Goal: Check status: Check status

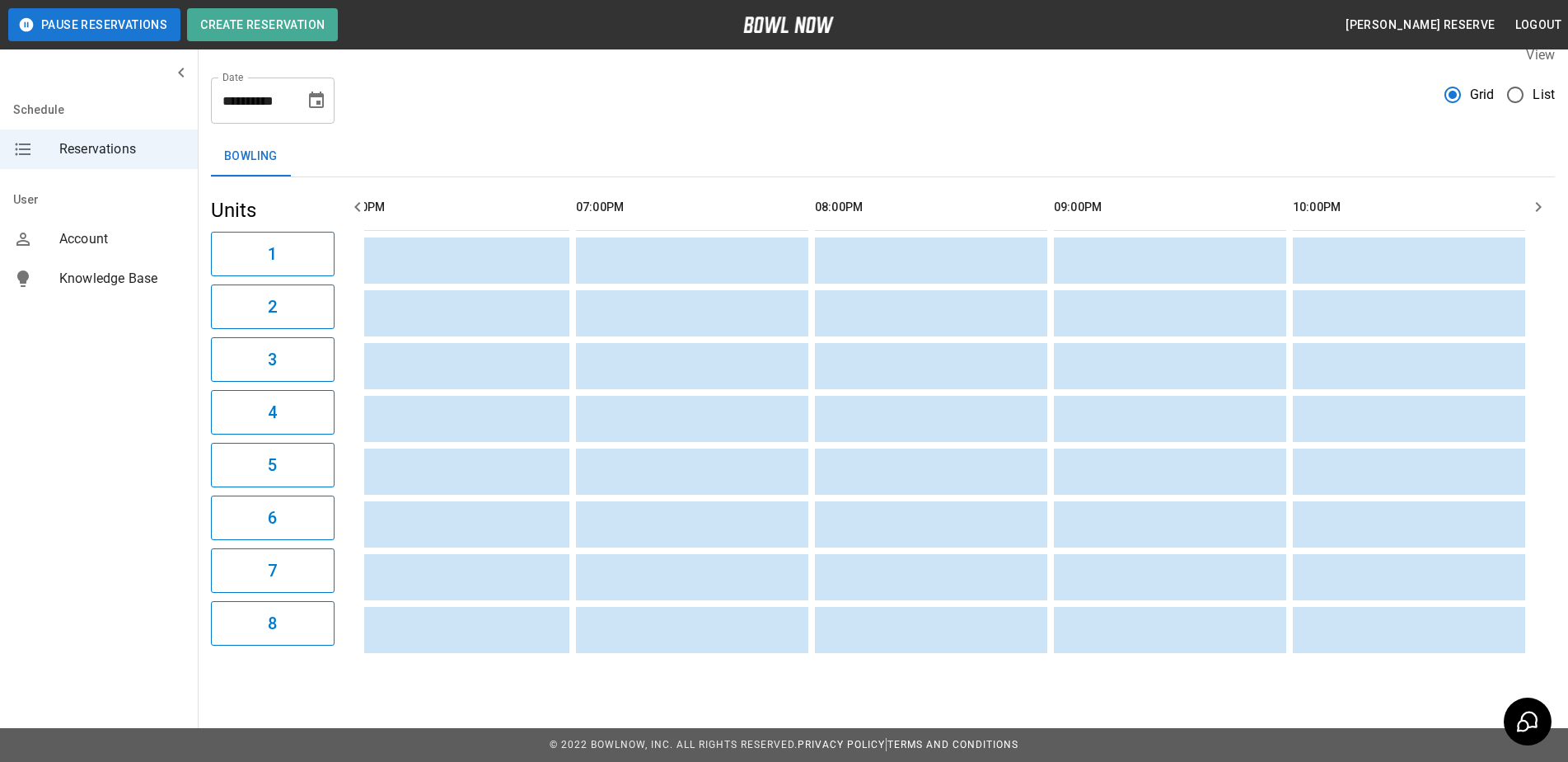
scroll to position [0, 1726]
click at [331, 98] on div "**********" at bounding box center [273, 101] width 124 height 46
click at [326, 95] on button "Choose date, selected date is Sep 17, 2025" at bounding box center [317, 101] width 33 height 33
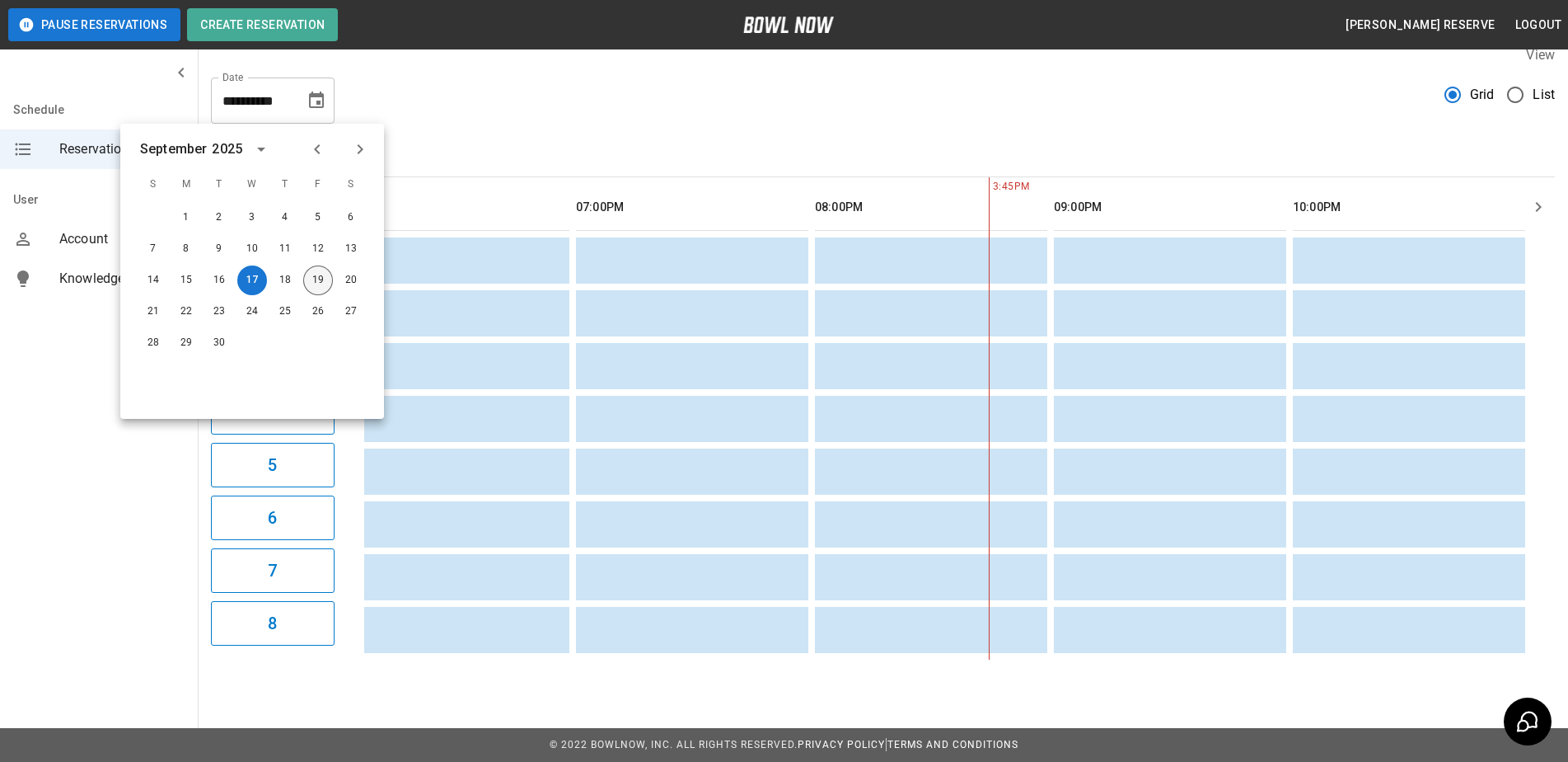
click at [317, 270] on button "19" at bounding box center [318, 280] width 30 height 30
type input "**********"
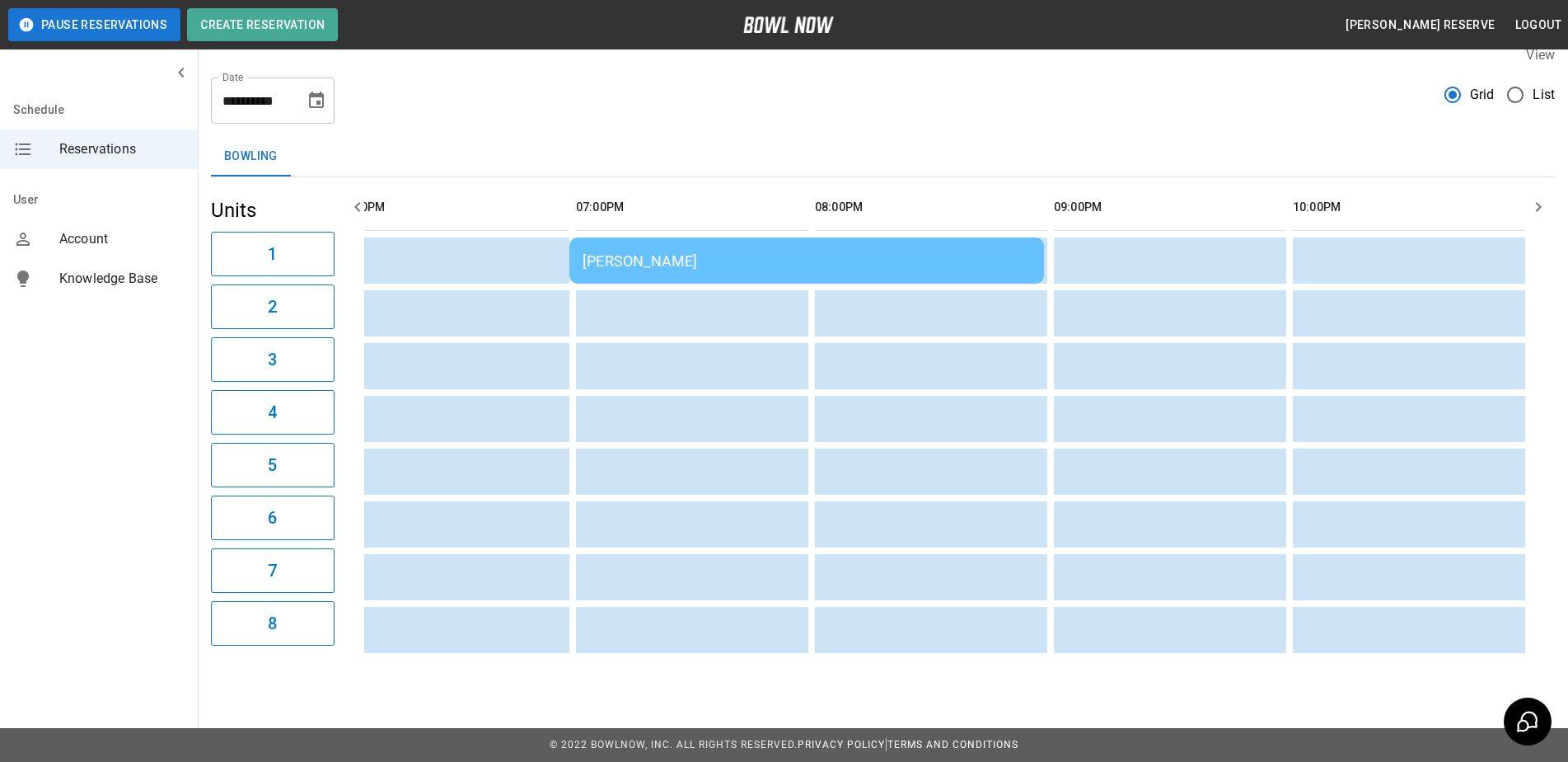
scroll to position [0, 956]
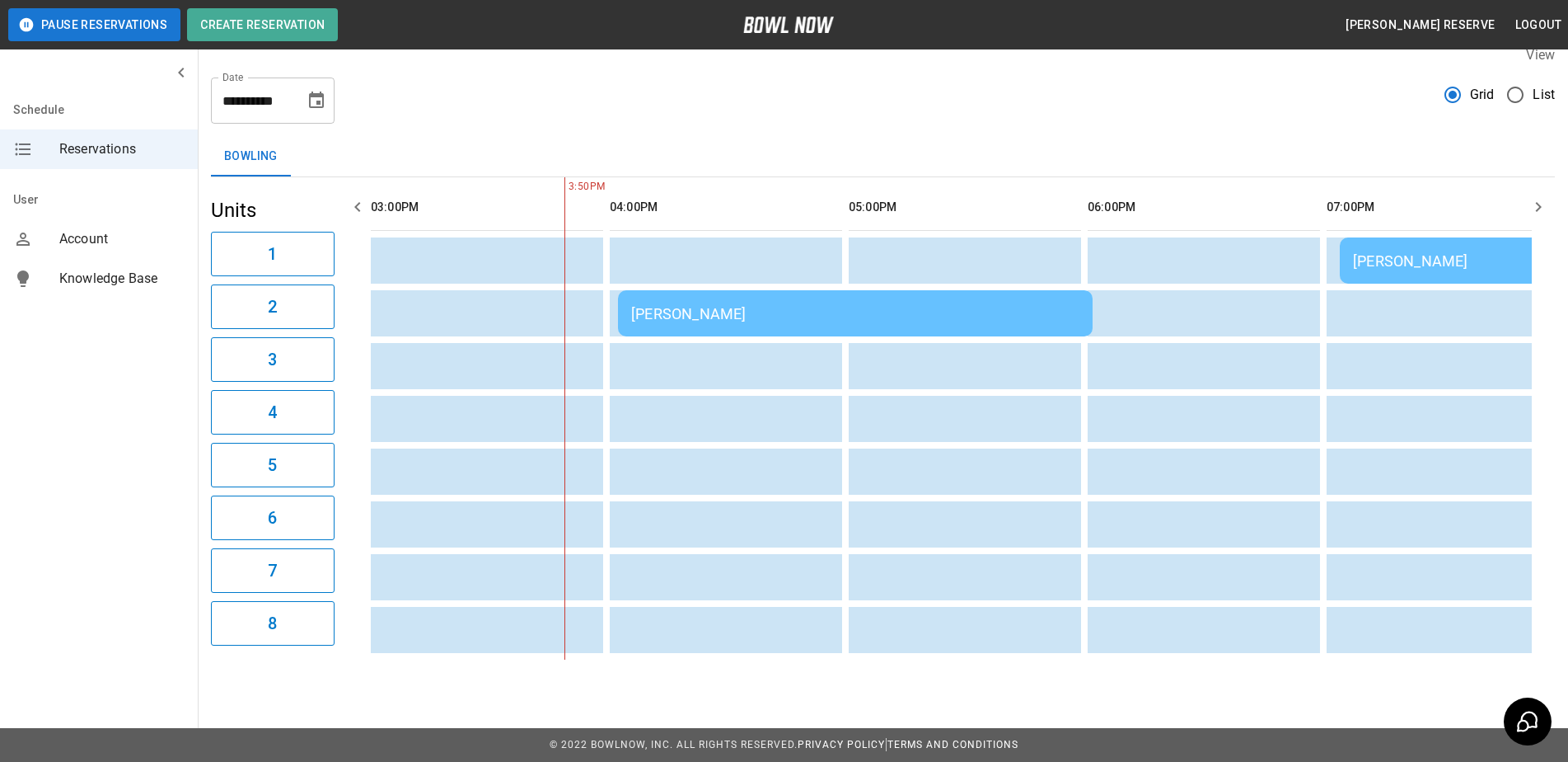
drag, startPoint x: 997, startPoint y: 660, endPoint x: 1027, endPoint y: 667, distance: 30.8
click at [1027, 667] on div "**********" at bounding box center [883, 352] width 1370 height 641
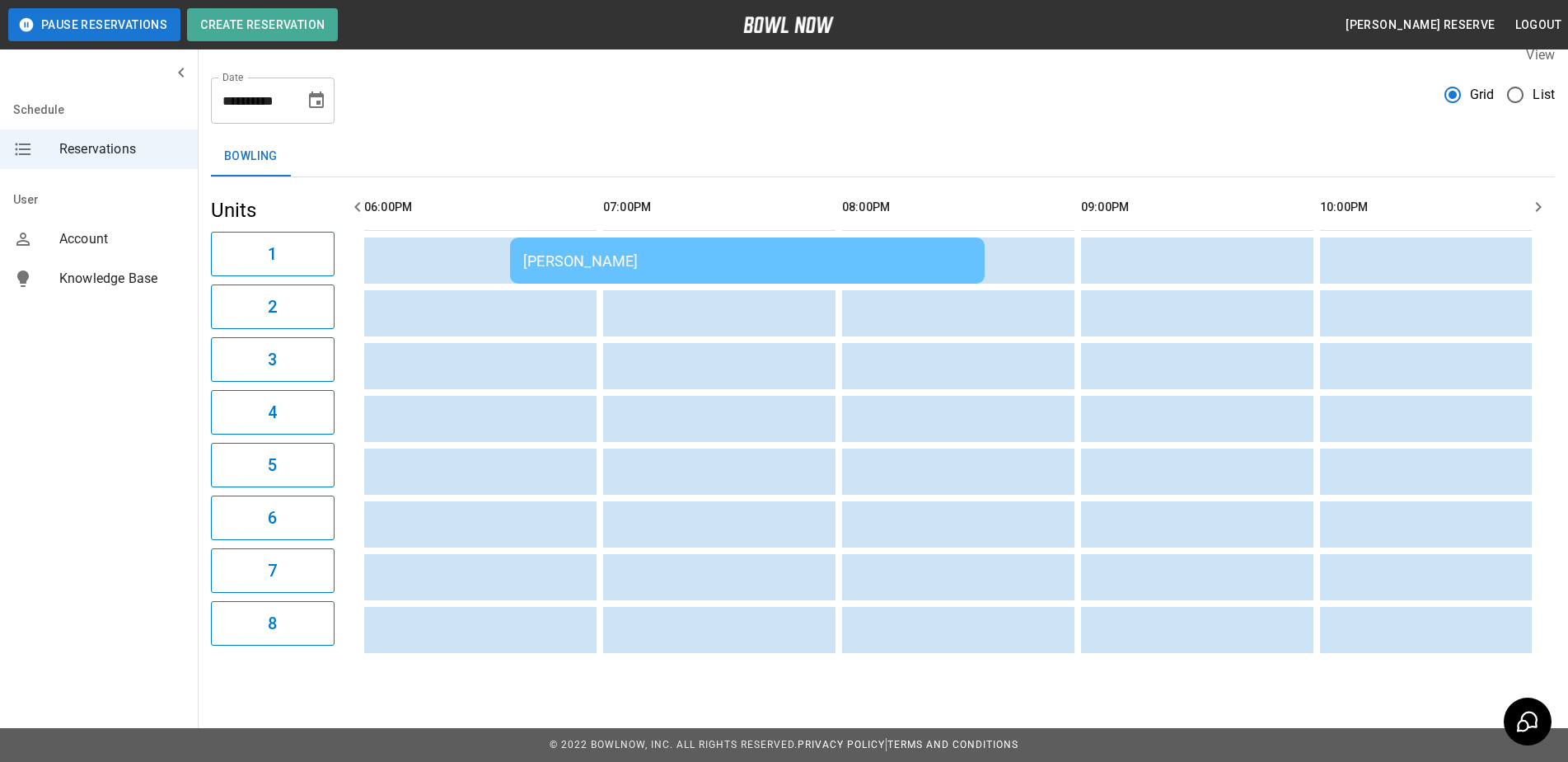
scroll to position [0, 1786]
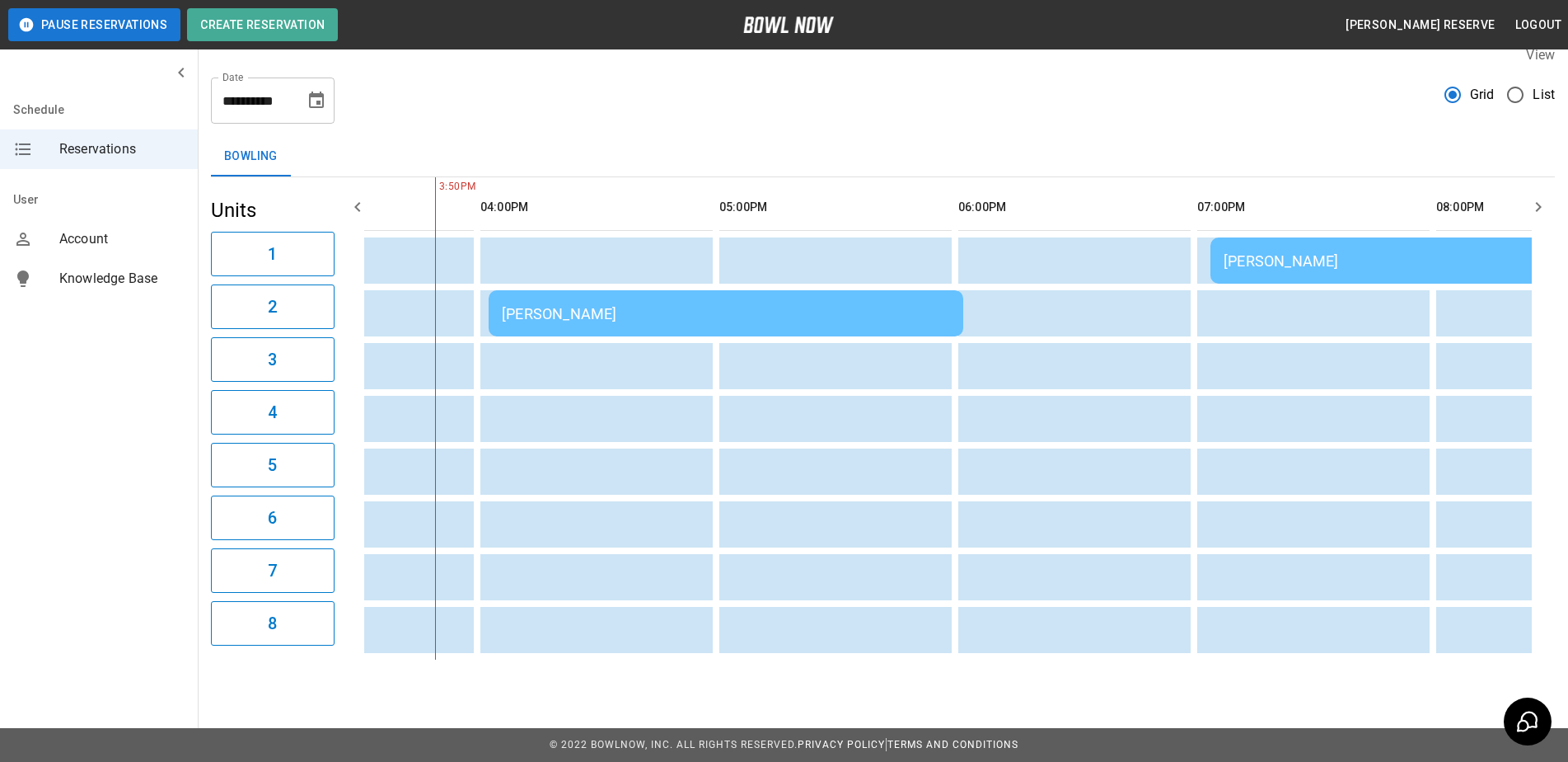
click at [584, 305] on div "[PERSON_NAME]" at bounding box center [726, 313] width 448 height 17
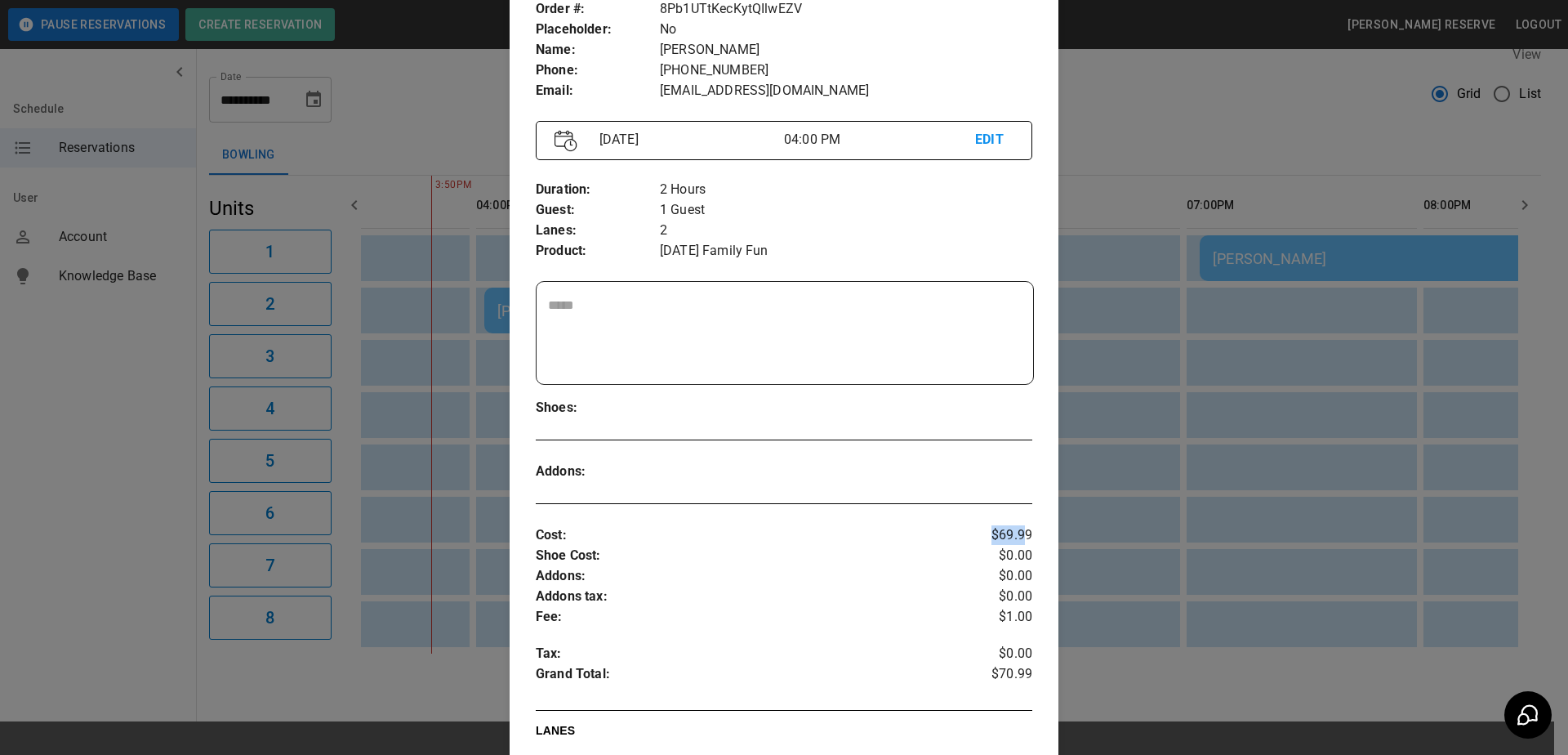
drag, startPoint x: 980, startPoint y: 543, endPoint x: 999, endPoint y: 538, distance: 19.6
click at [1017, 541] on p "$69.99" at bounding box center [991, 535] width 83 height 20
click at [984, 535] on p "$69.99" at bounding box center [991, 535] width 83 height 20
drag, startPoint x: 970, startPoint y: 537, endPoint x: 1011, endPoint y: 545, distance: 41.8
click at [1011, 545] on p "$69.99" at bounding box center [991, 535] width 83 height 20
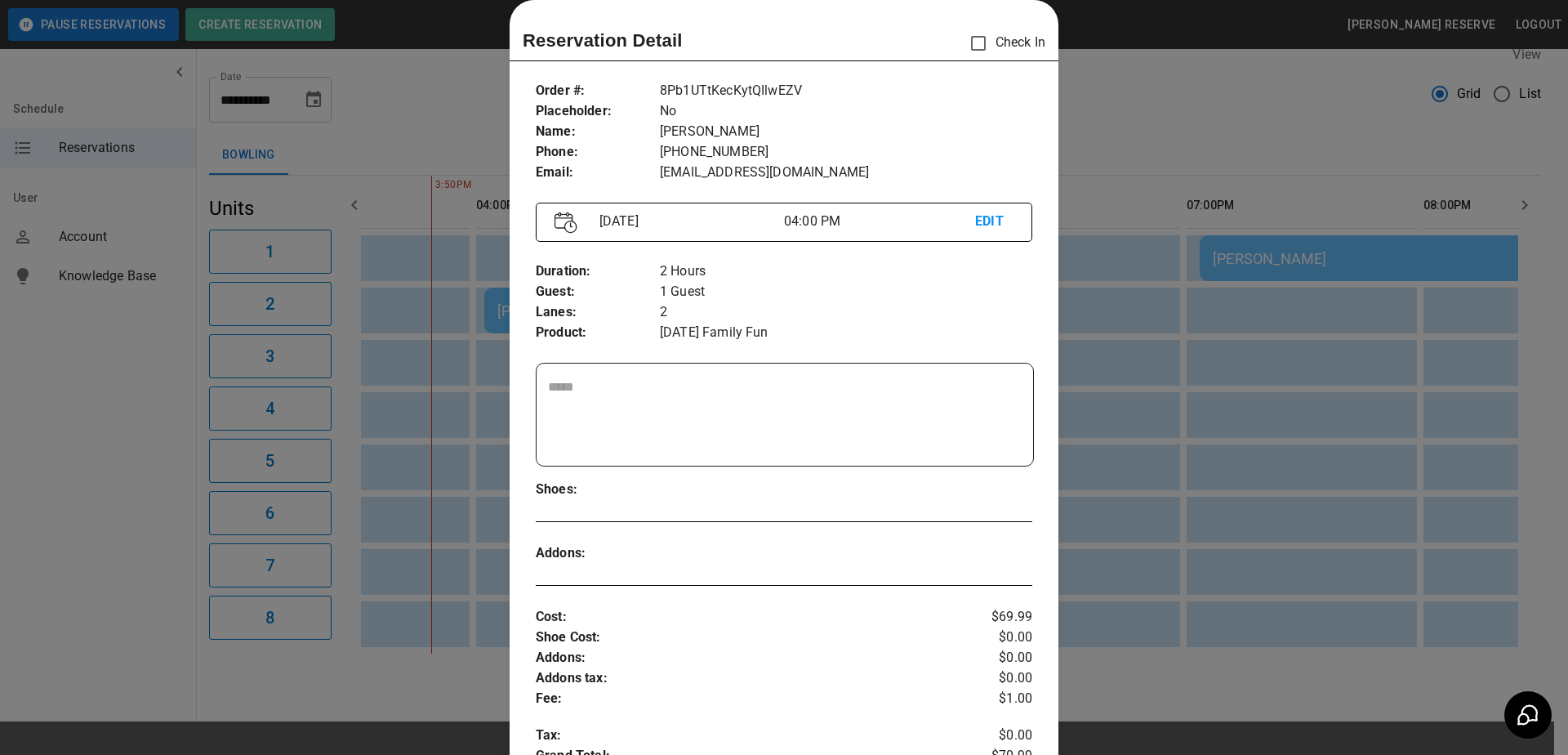
drag, startPoint x: 629, startPoint y: 327, endPoint x: 606, endPoint y: 324, distance: 23.2
click at [628, 327] on p "Product :" at bounding box center [598, 333] width 124 height 20
drag, startPoint x: 629, startPoint y: 291, endPoint x: 715, endPoint y: 297, distance: 86.2
click at [715, 297] on div "Duration : Guest : Lanes : Product : 2 Hours 1 Guest 2 [DATE] Family Fun" at bounding box center [784, 302] width 497 height 108
click at [715, 297] on p "1 Guest" at bounding box center [847, 292] width 373 height 20
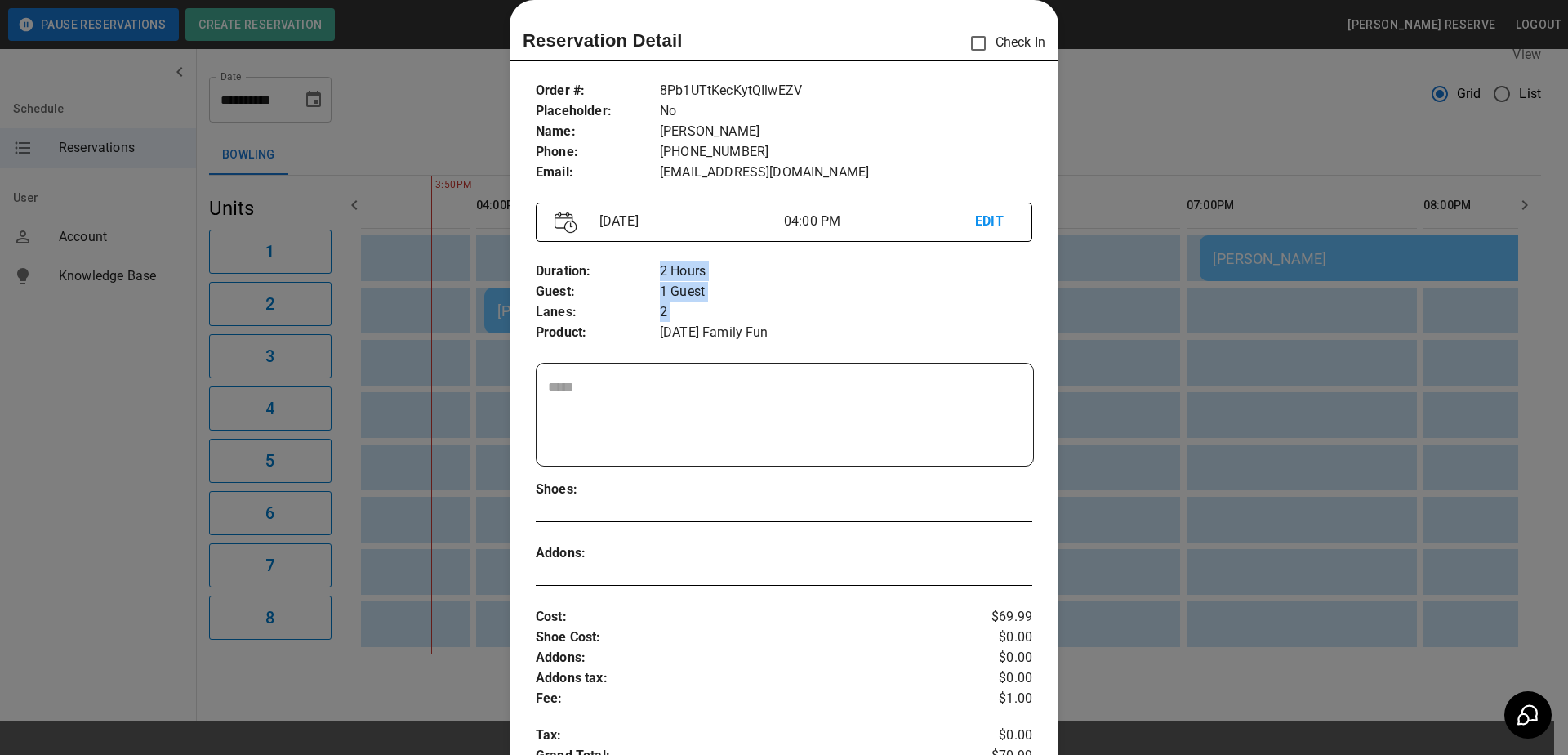
drag, startPoint x: 593, startPoint y: 330, endPoint x: 655, endPoint y: 332, distance: 62.0
click at [655, 332] on div "Duration : Guest : Lanes : Product : 2 Hours 1 Guest 2 [DATE] Family Fun" at bounding box center [784, 302] width 497 height 108
click at [660, 332] on p "[DATE] Family Fun" at bounding box center [847, 333] width 373 height 20
drag, startPoint x: 654, startPoint y: 334, endPoint x: 758, endPoint y: 343, distance: 104.4
click at [758, 343] on div "Duration : Guest : Lanes : Product : 2 Hours 1 Guest 2 [DATE] Family Fun" at bounding box center [784, 302] width 497 height 108
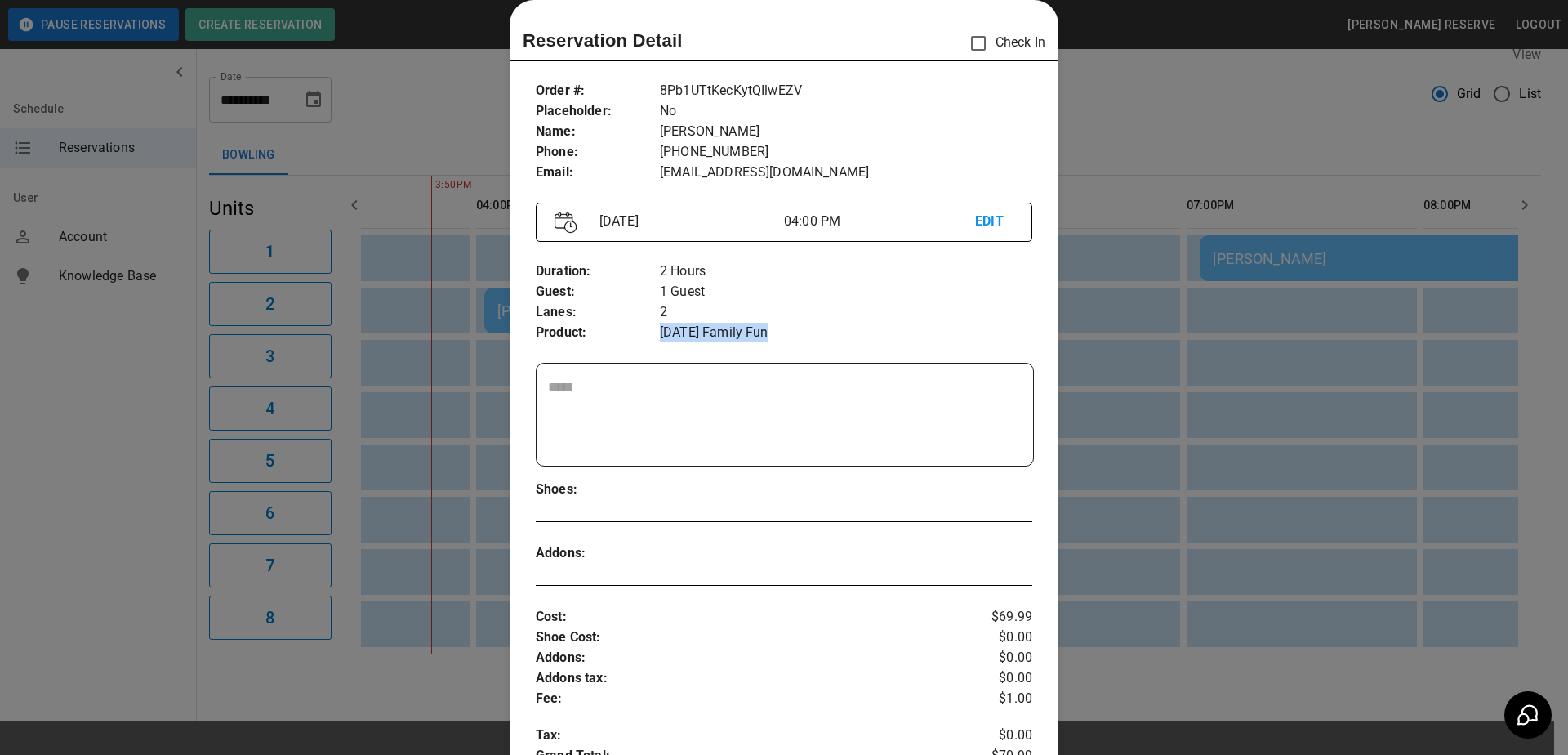
click at [758, 343] on div "Duration : Guest : Lanes : Product : 2 Hours 1 Guest 2 [DATE] Family Fun" at bounding box center [784, 302] width 497 height 108
drag, startPoint x: 704, startPoint y: 289, endPoint x: 643, endPoint y: 281, distance: 61.5
click at [643, 281] on div "Duration : Guest : Lanes : Product : 2 Hours 1 Guest 2 [DATE] Family Fun" at bounding box center [784, 302] width 497 height 108
click at [641, 281] on p "Duration :" at bounding box center [598, 271] width 124 height 20
drag, startPoint x: 648, startPoint y: 333, endPoint x: 769, endPoint y: 332, distance: 121.0
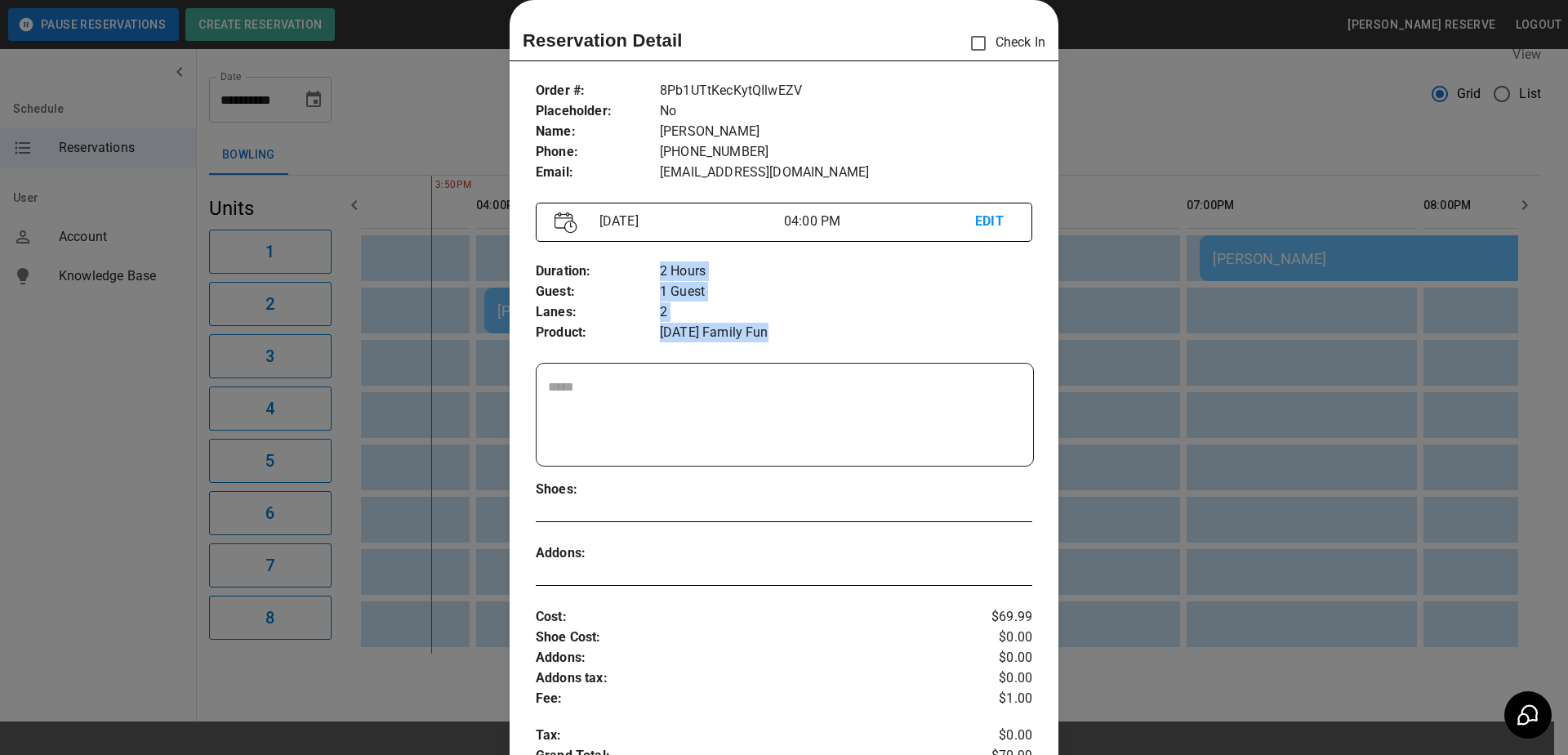
click at [769, 332] on div "Duration : Guest : Lanes : Product : 2 Hours 1 Guest 2 [DATE] Family Fun" at bounding box center [784, 302] width 497 height 108
click at [774, 331] on p "[DATE] Family Fun" at bounding box center [847, 333] width 373 height 20
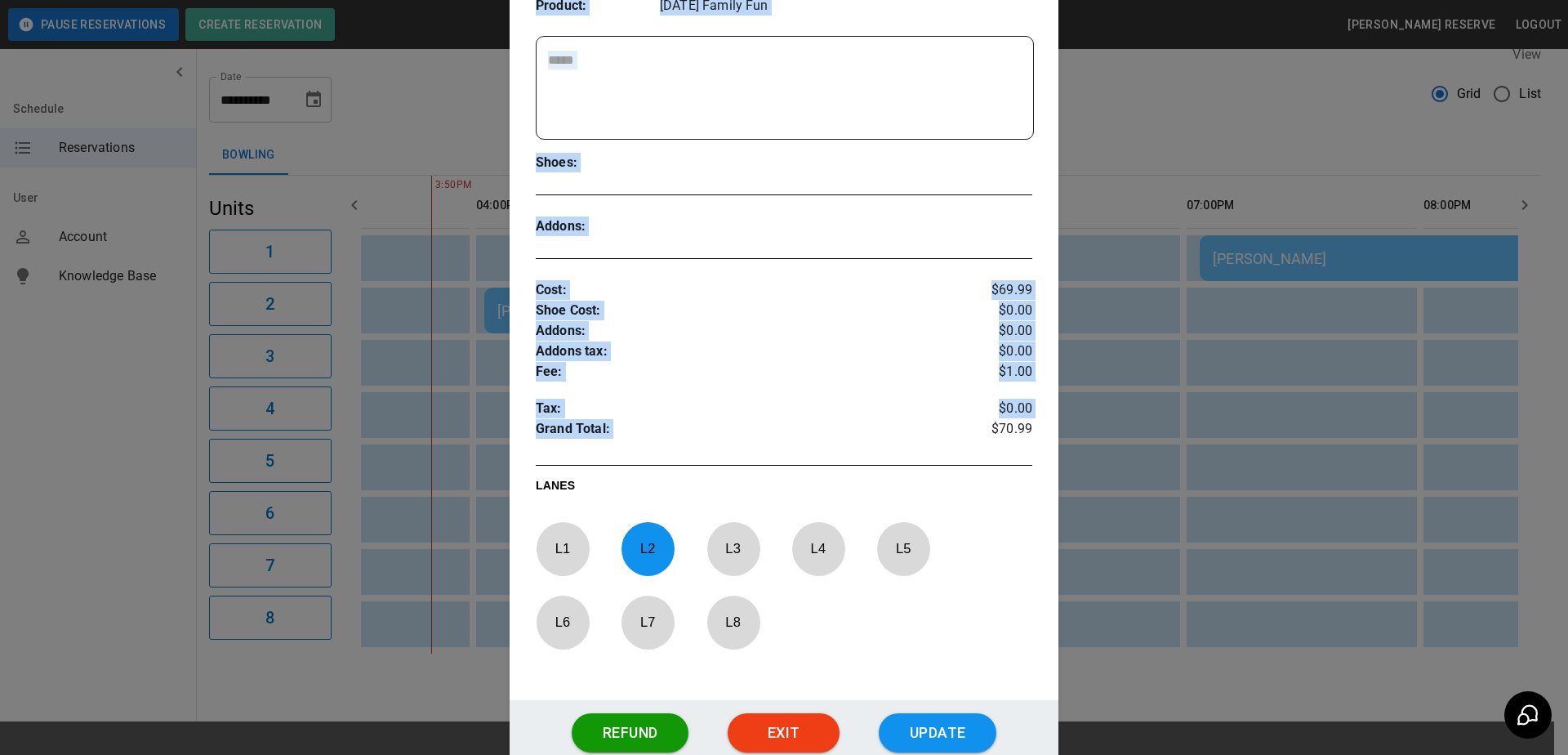
drag, startPoint x: 955, startPoint y: 420, endPoint x: 1063, endPoint y: 436, distance: 109.2
click at [1063, 436] on div "Reservation Detail Check In Order # : Placeholder : Name : Phone : Email : 8Pb1…" at bounding box center [784, 378] width 1568 height 755
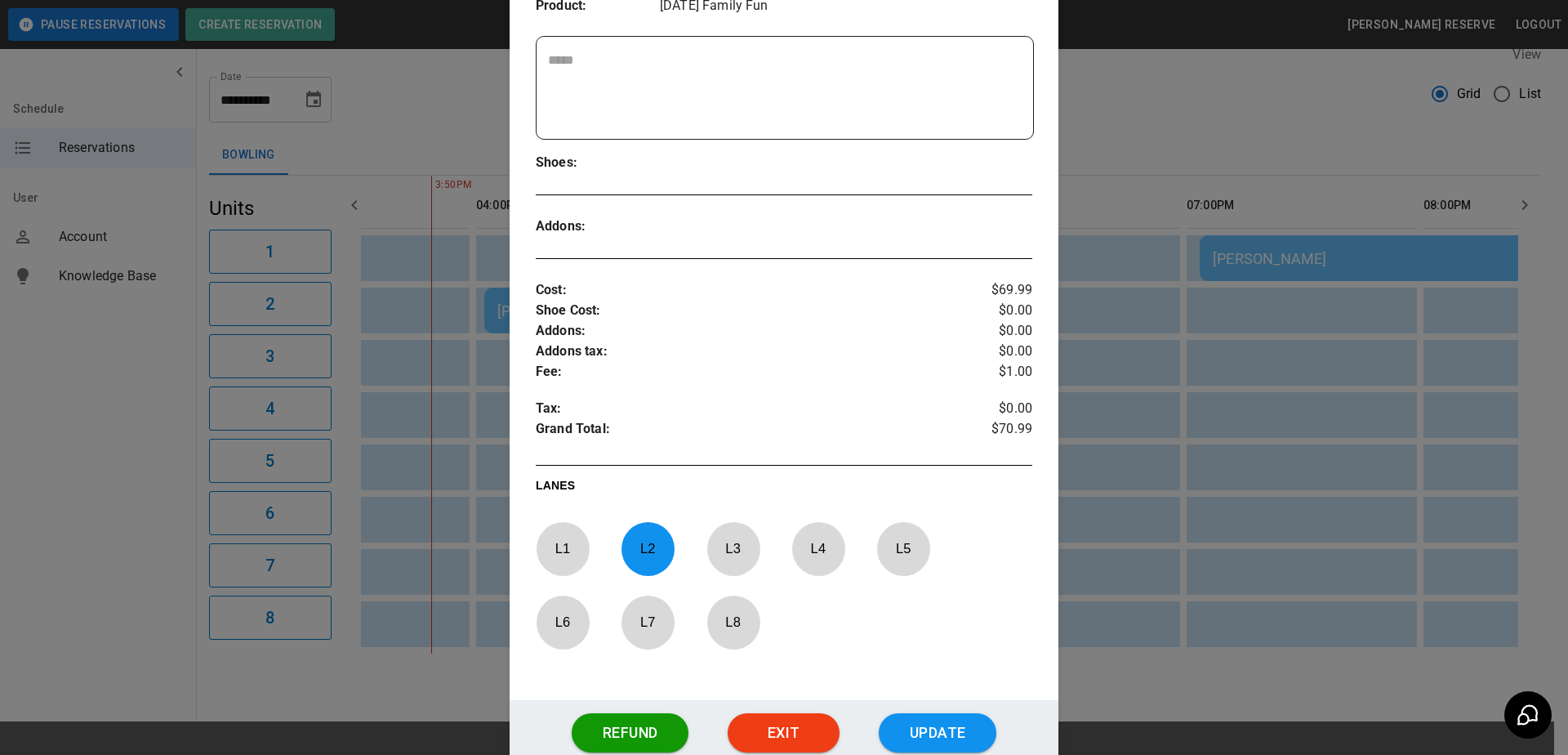
click at [989, 426] on p "$70.99" at bounding box center [991, 431] width 83 height 25
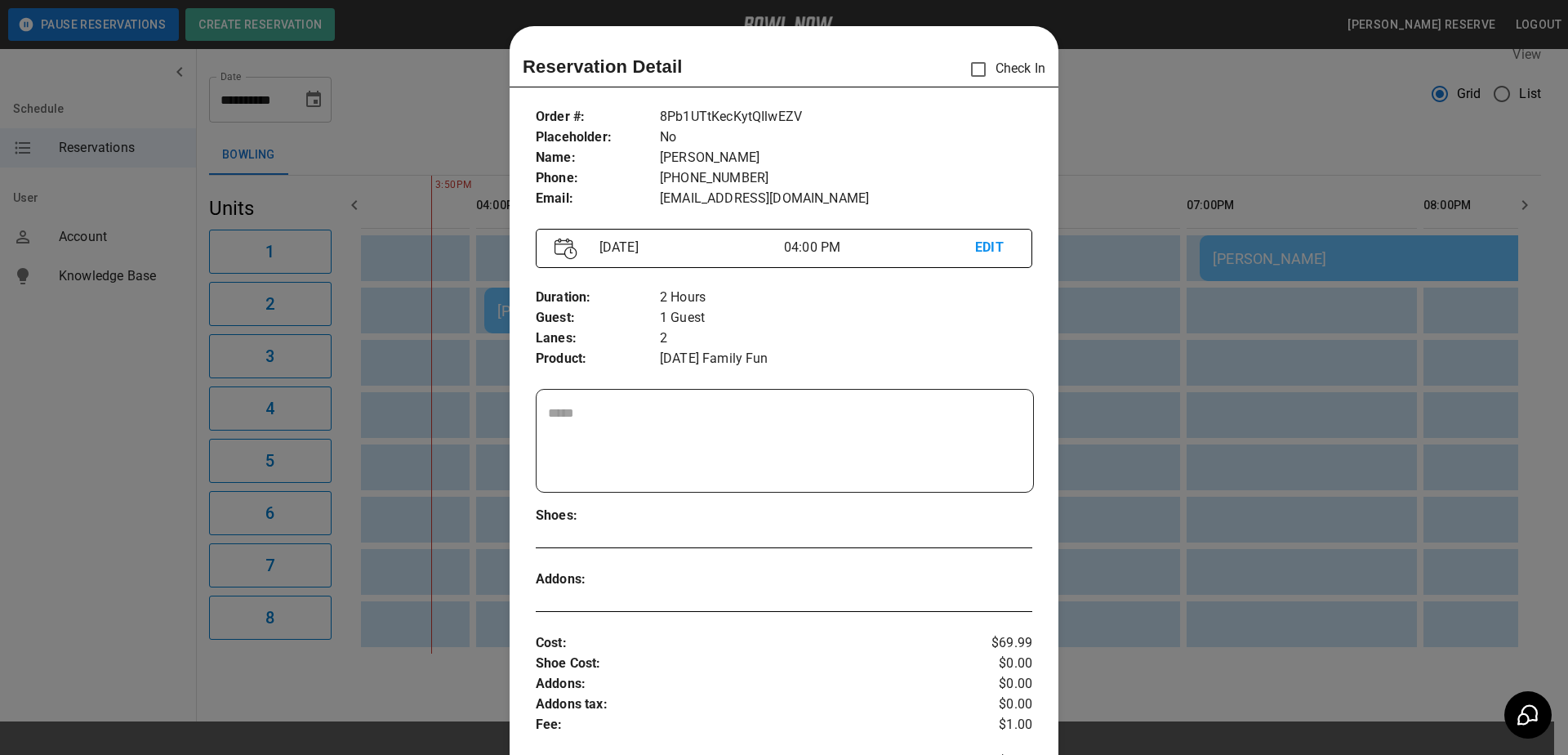
click at [194, 230] on div at bounding box center [784, 378] width 1568 height 755
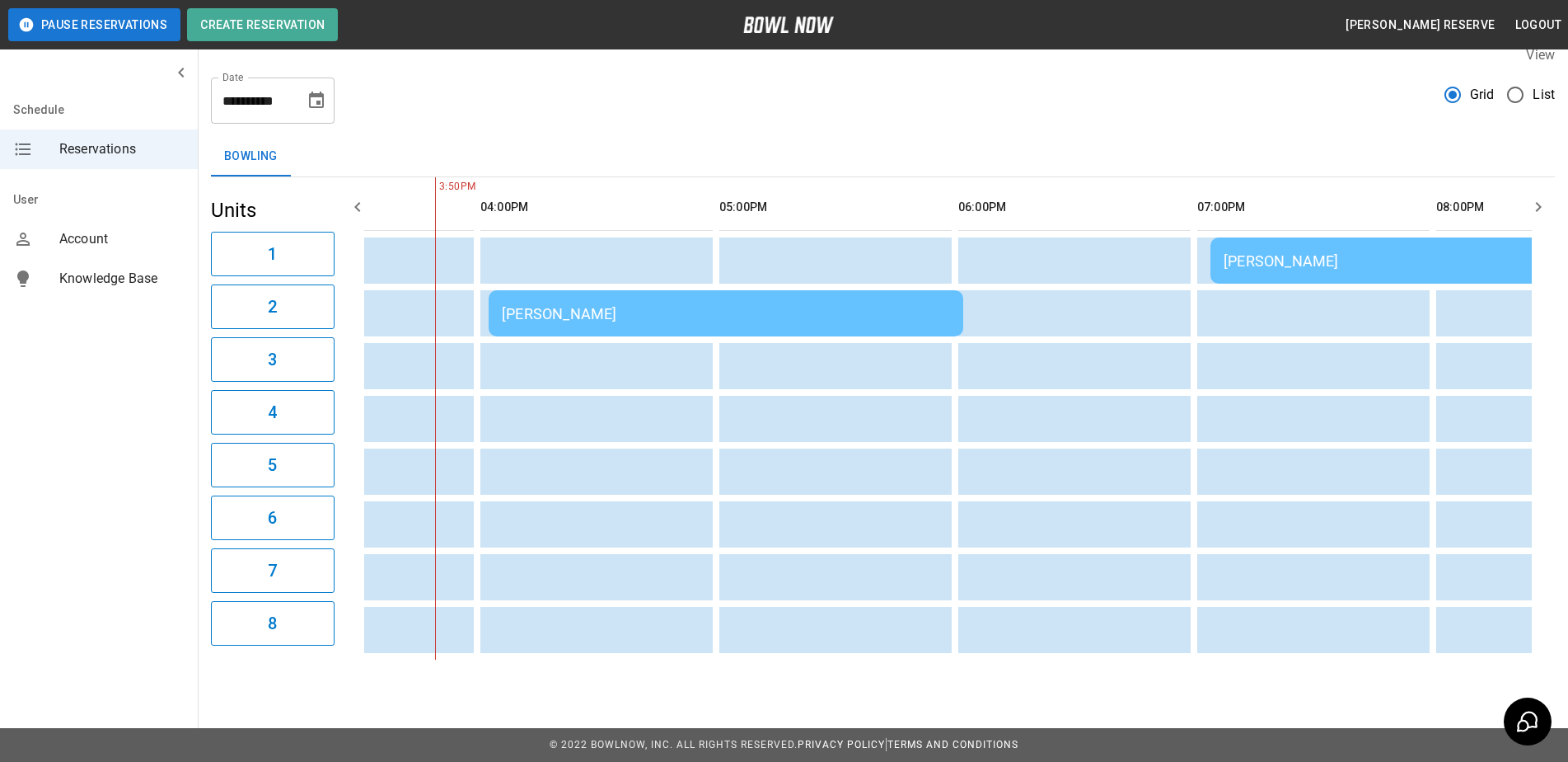
click at [185, 323] on div "Schedule Reservations User Account Knowledge Base" at bounding box center [99, 381] width 199 height 762
click at [1406, 252] on div "[PERSON_NAME]" at bounding box center [1448, 261] width 448 height 17
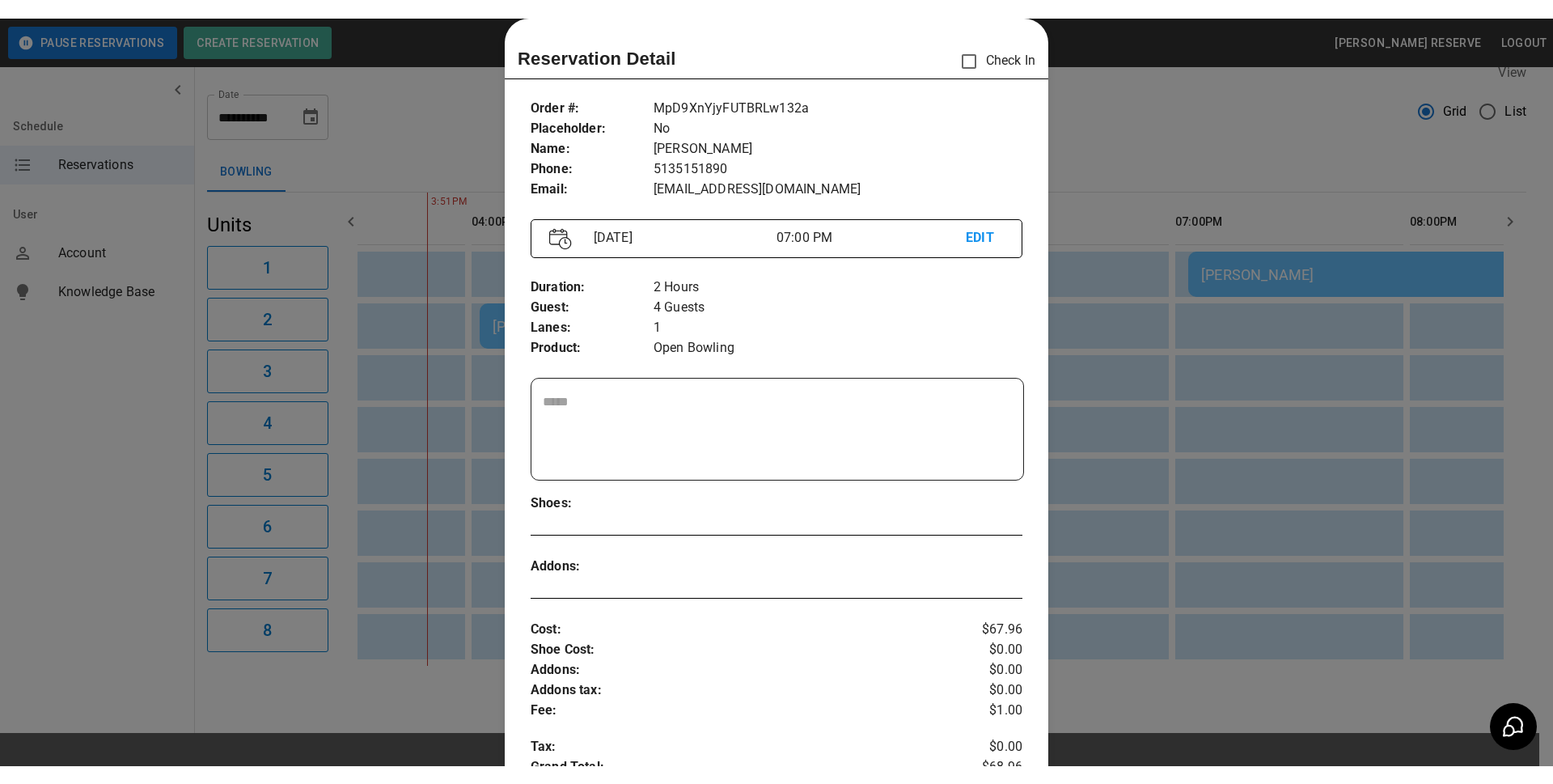
scroll to position [0, 0]
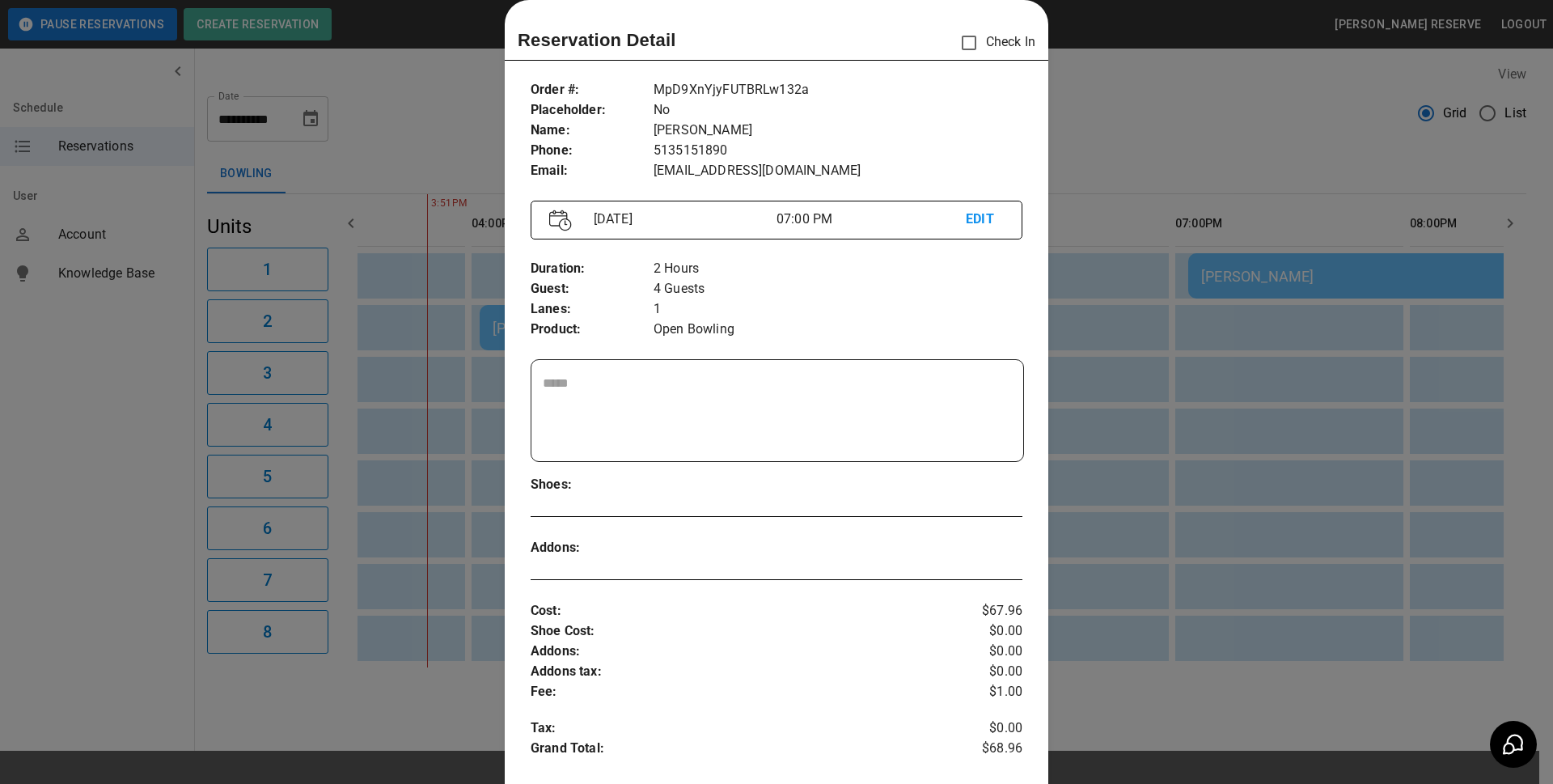
click at [487, 331] on div at bounding box center [776, 392] width 1553 height 784
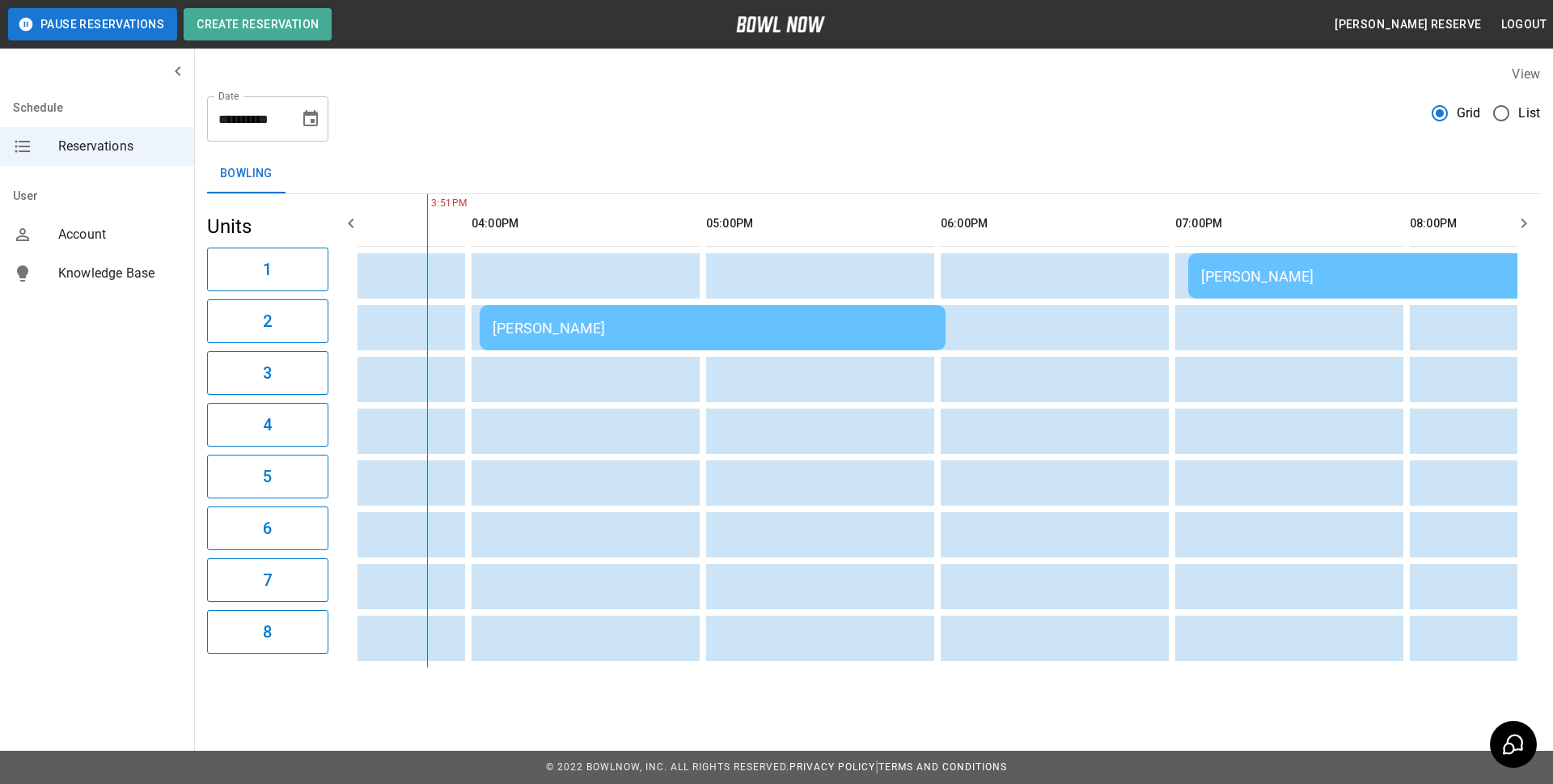
click at [626, 325] on div "[PERSON_NAME]" at bounding box center [713, 328] width 440 height 17
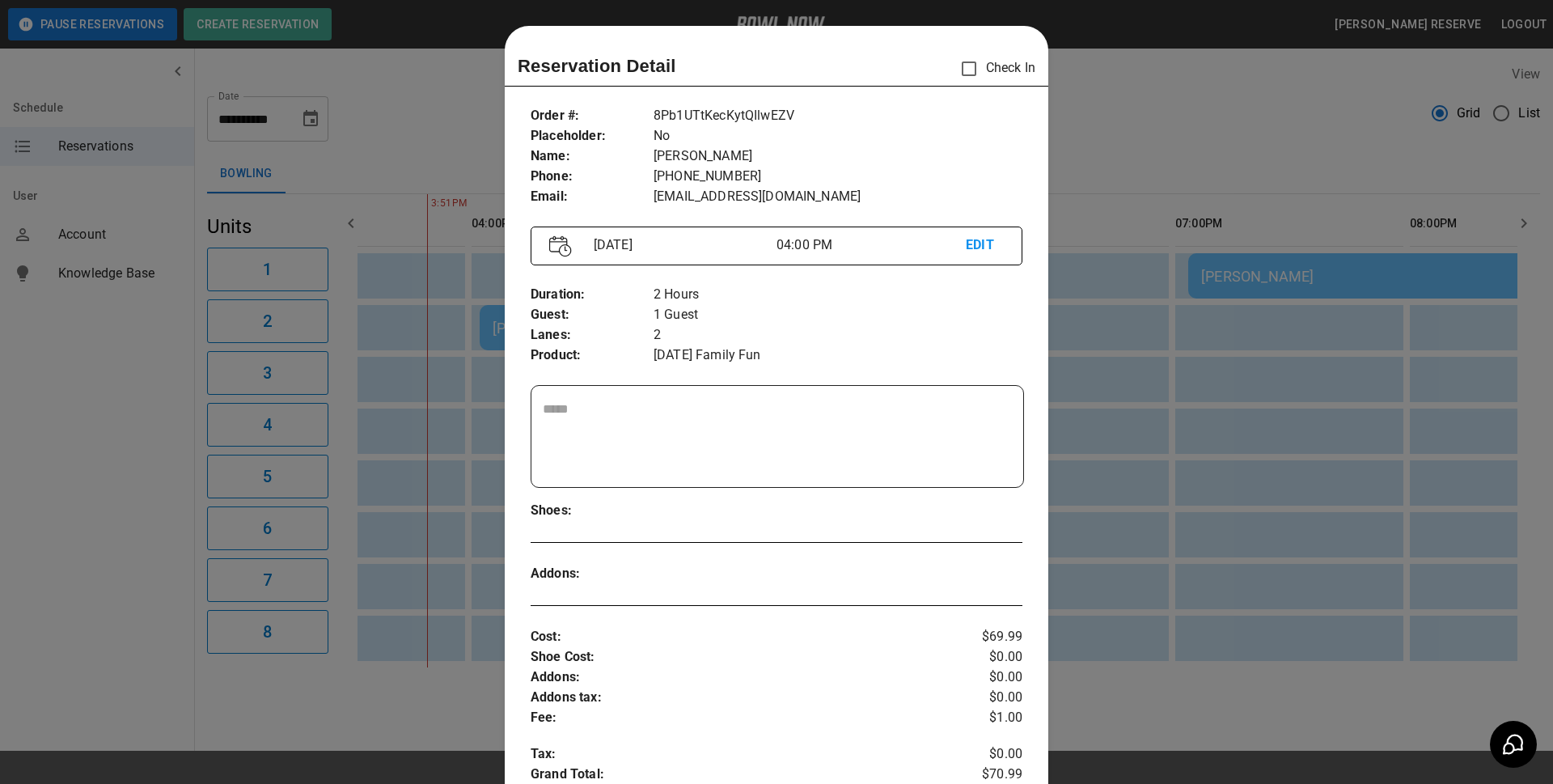
scroll to position [26, 0]
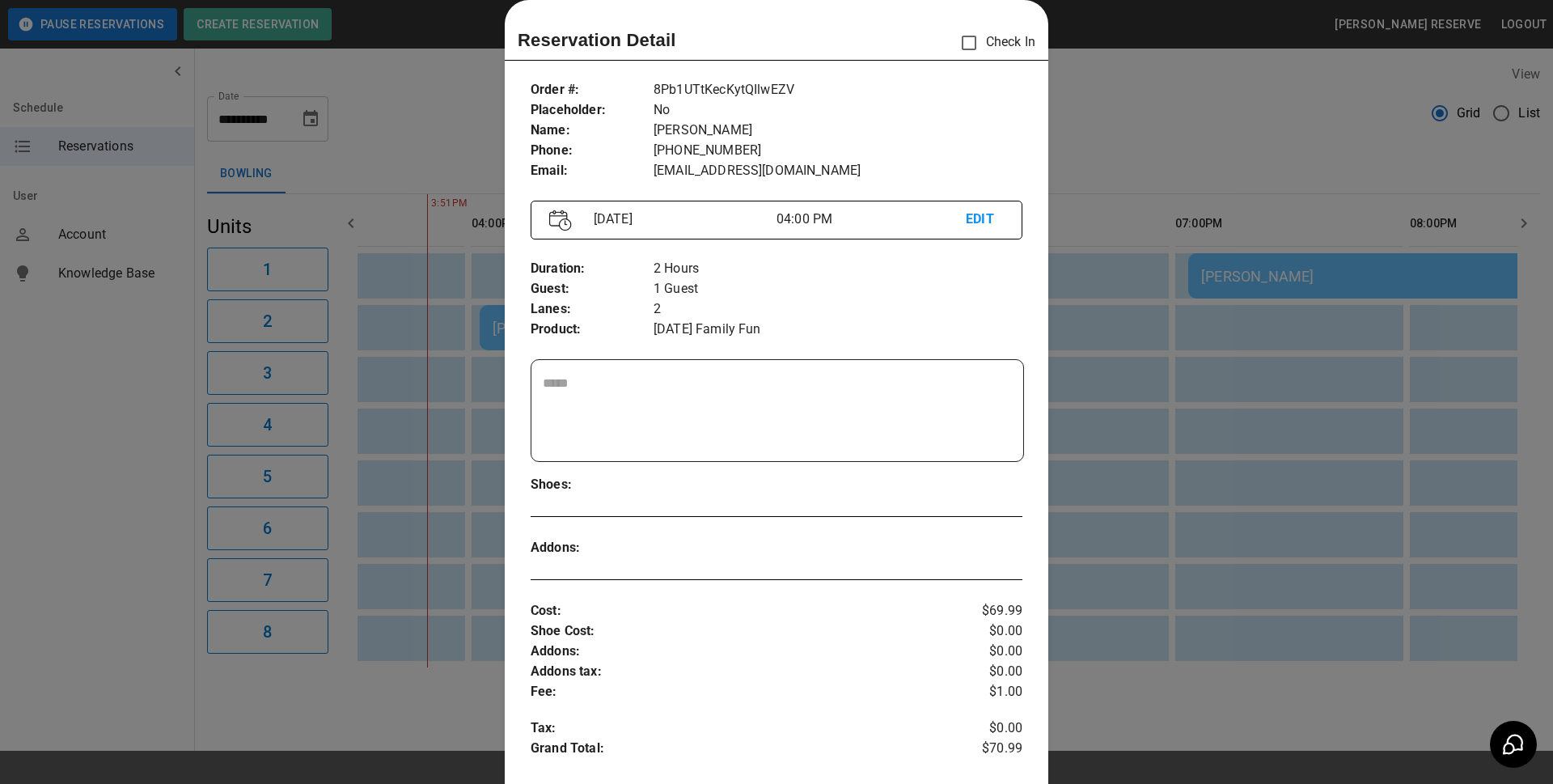
click at [1067, 128] on div at bounding box center [776, 392] width 1553 height 784
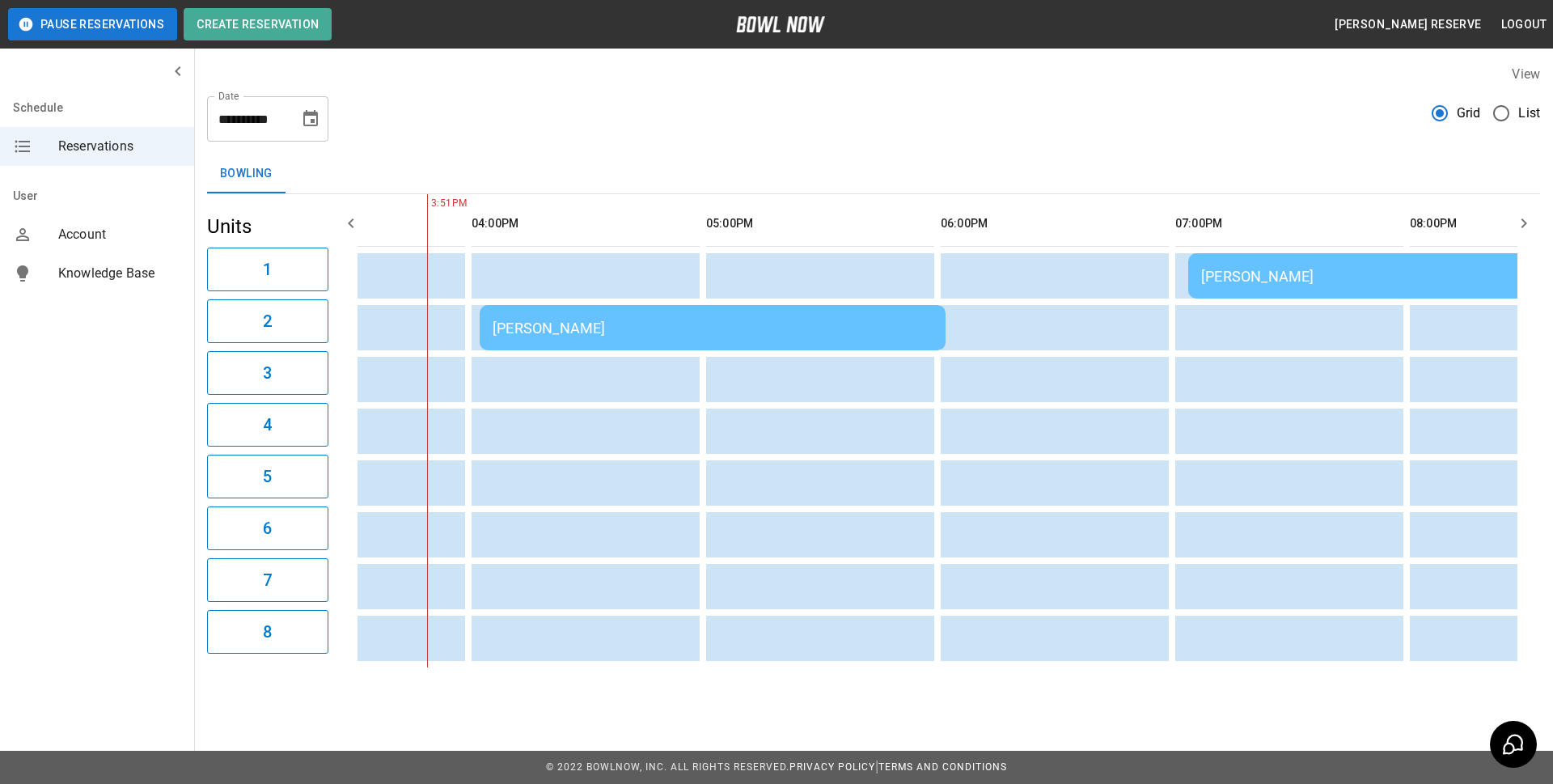
click at [1216, 286] on td "[PERSON_NAME]" at bounding box center [1421, 276] width 466 height 45
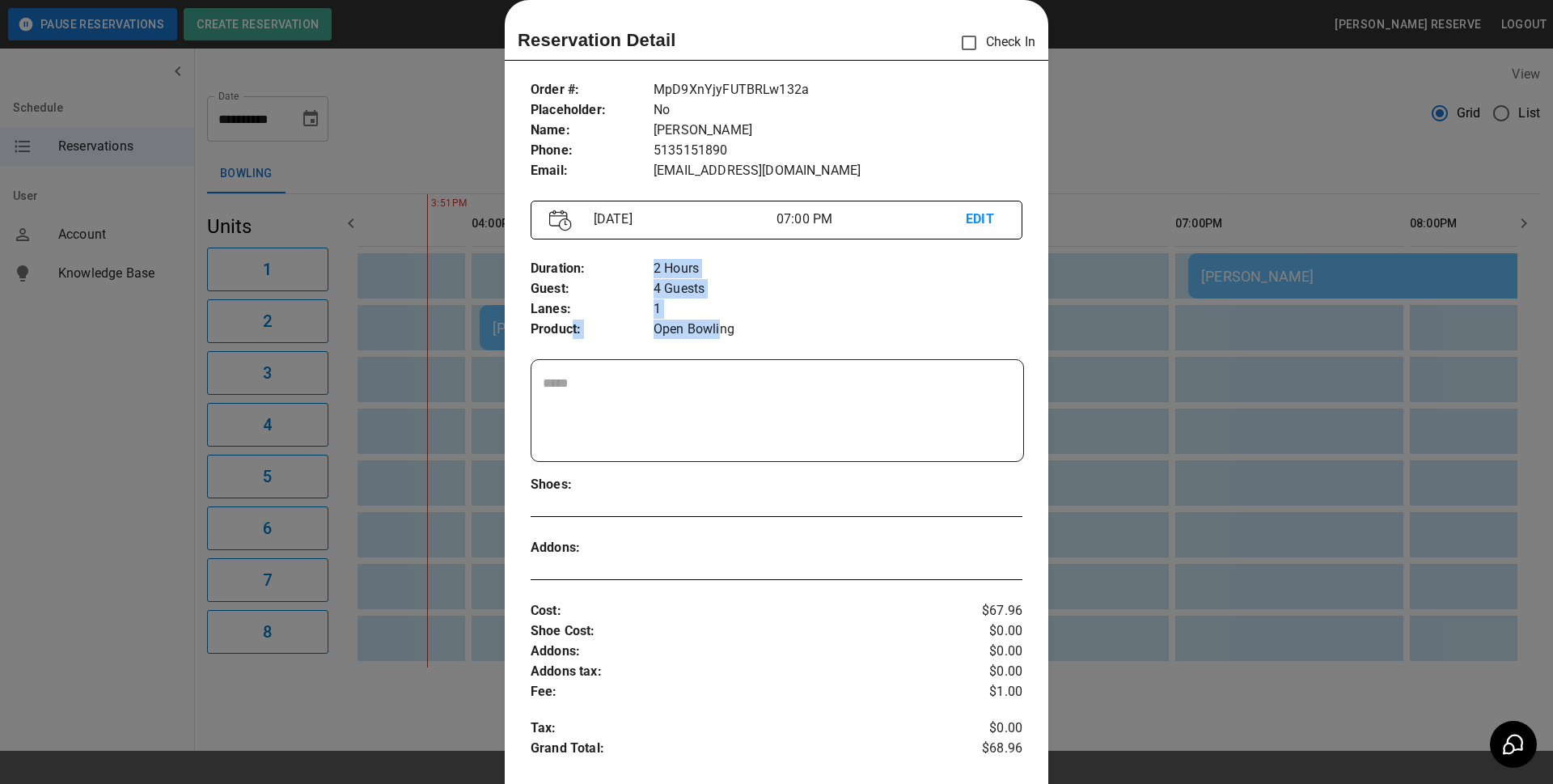
drag, startPoint x: 583, startPoint y: 333, endPoint x: 718, endPoint y: 340, distance: 135.2
click at [718, 340] on div "Duration : Guest : Lanes : Product : 2 Hours 4 Guests 1 Open Bowling" at bounding box center [777, 299] width 492 height 107
drag, startPoint x: 644, startPoint y: 286, endPoint x: 716, endPoint y: 292, distance: 72.2
click at [716, 292] on div "Duration : Guest : Lanes : Product : 2 Hours 4 Guests 1 Open Bowling" at bounding box center [777, 299] width 492 height 107
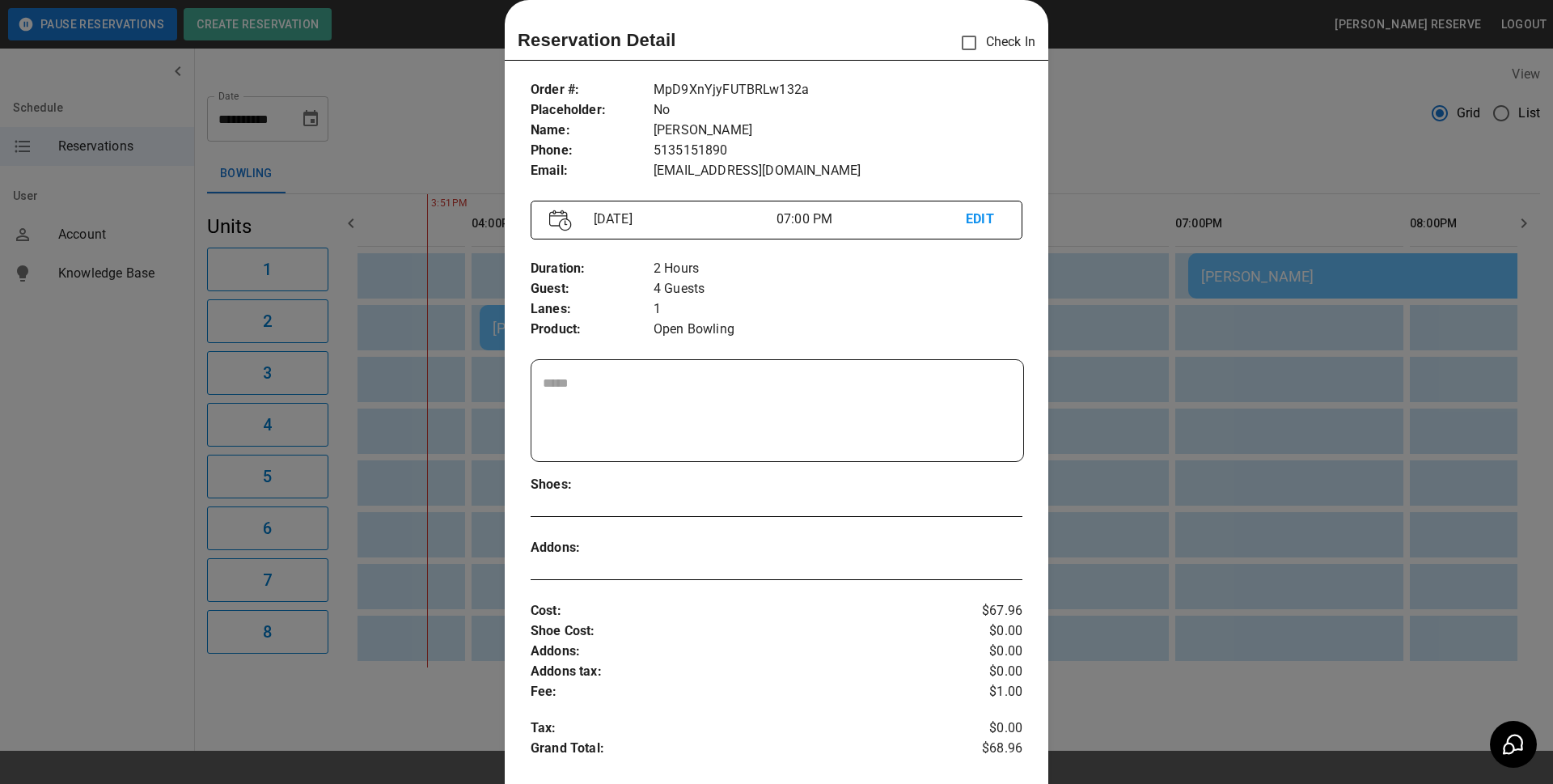
drag, startPoint x: 847, startPoint y: 544, endPoint x: 832, endPoint y: 286, distance: 258.4
click at [847, 294] on p "4 Guests" at bounding box center [838, 289] width 369 height 20
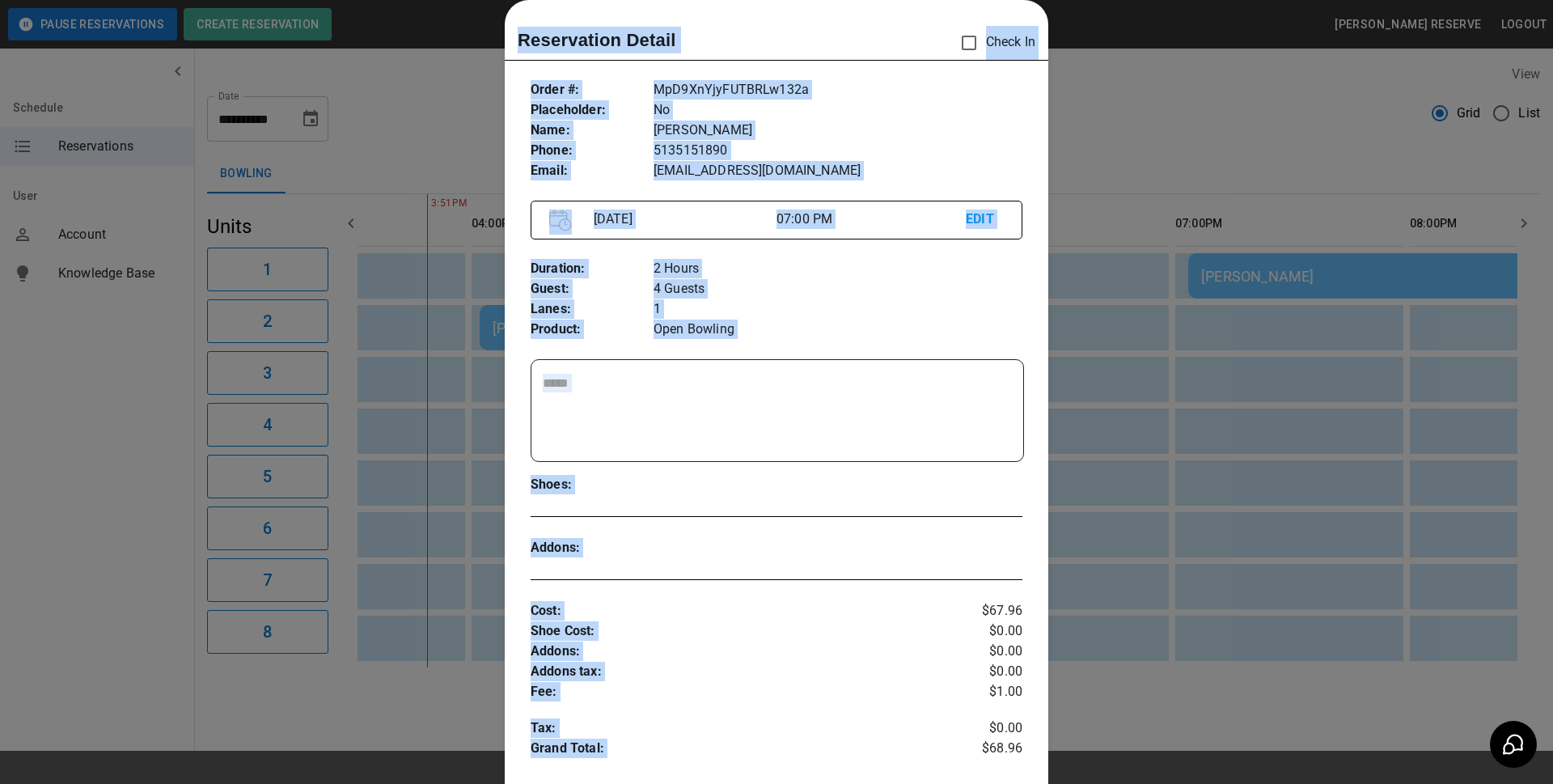
drag, startPoint x: 951, startPoint y: 608, endPoint x: 1051, endPoint y: 608, distance: 100.0
click at [1051, 608] on div "Reservation Detail Check In Order # : Placeholder : Name : Phone : Email : MpD9…" at bounding box center [776, 392] width 1553 height 784
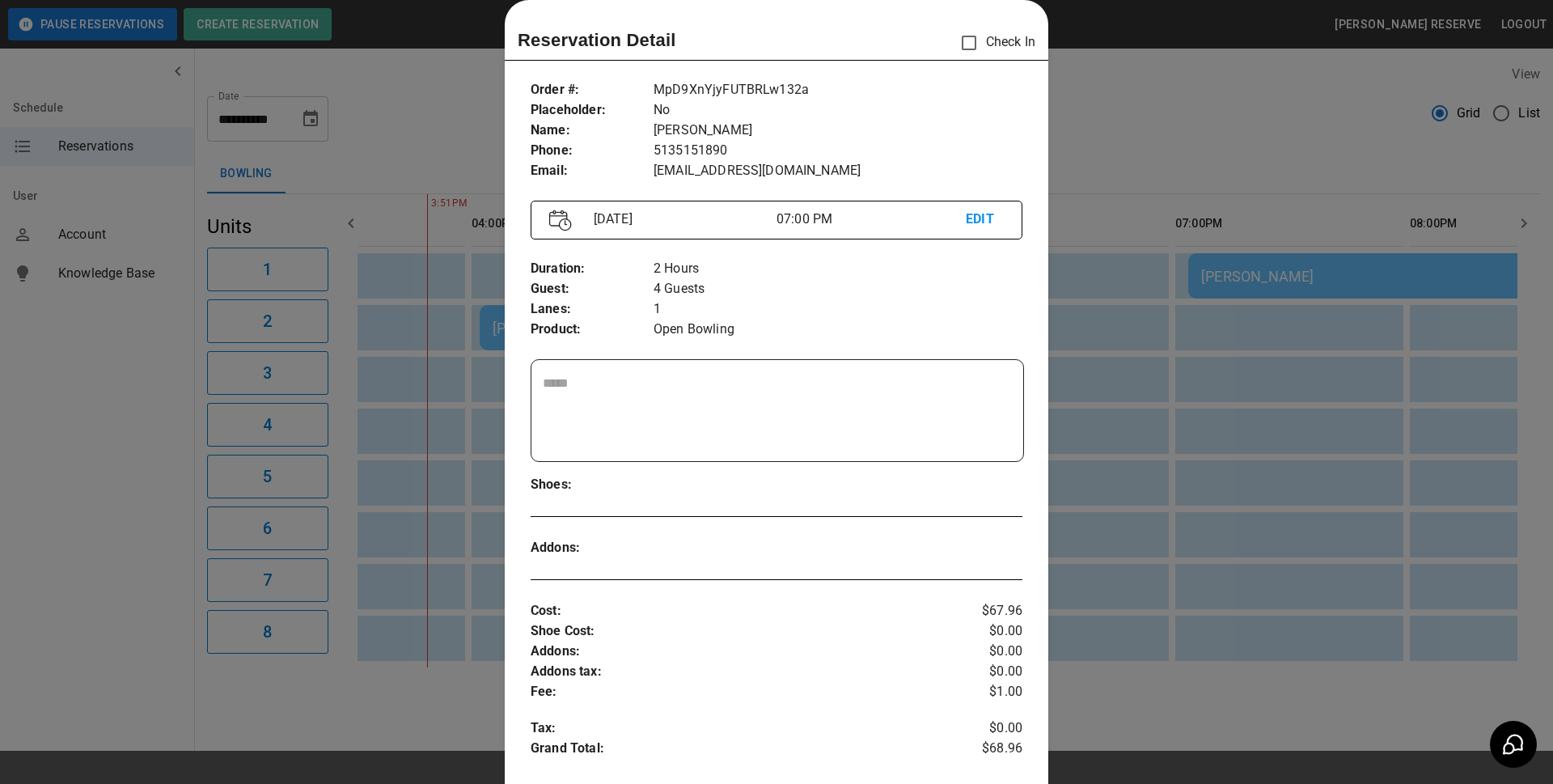
click at [979, 608] on p "$67.96" at bounding box center [982, 611] width 82 height 20
drag, startPoint x: 946, startPoint y: 612, endPoint x: 1012, endPoint y: 613, distance: 66.0
click at [1012, 613] on p "$67.96" at bounding box center [982, 611] width 82 height 20
drag, startPoint x: 747, startPoint y: 278, endPoint x: 714, endPoint y: 290, distance: 35.1
click at [714, 290] on div "2 Hours 4 Guests 1 Open Bowling" at bounding box center [838, 299] width 369 height 81
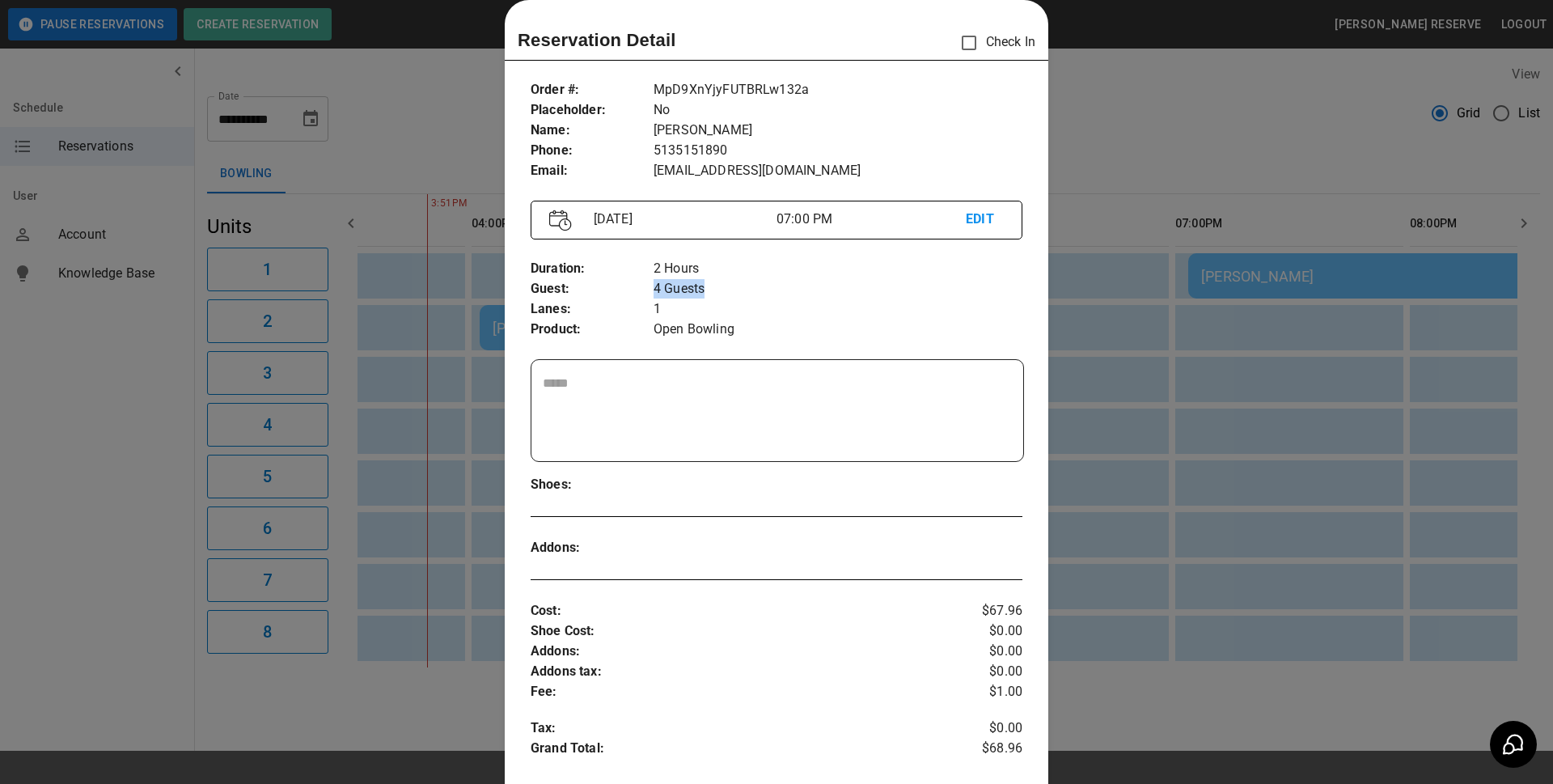
click at [753, 285] on p "4 Guests" at bounding box center [838, 289] width 369 height 20
drag, startPoint x: 953, startPoint y: 745, endPoint x: 1020, endPoint y: 746, distance: 67.0
click at [1020, 746] on div "Order # : Placeholder : Name : Phone : Email : MpD9XnYjyFUTBRLw132a No [PERSON_…" at bounding box center [777, 548] width 544 height 961
click at [1135, 191] on div at bounding box center [776, 392] width 1553 height 784
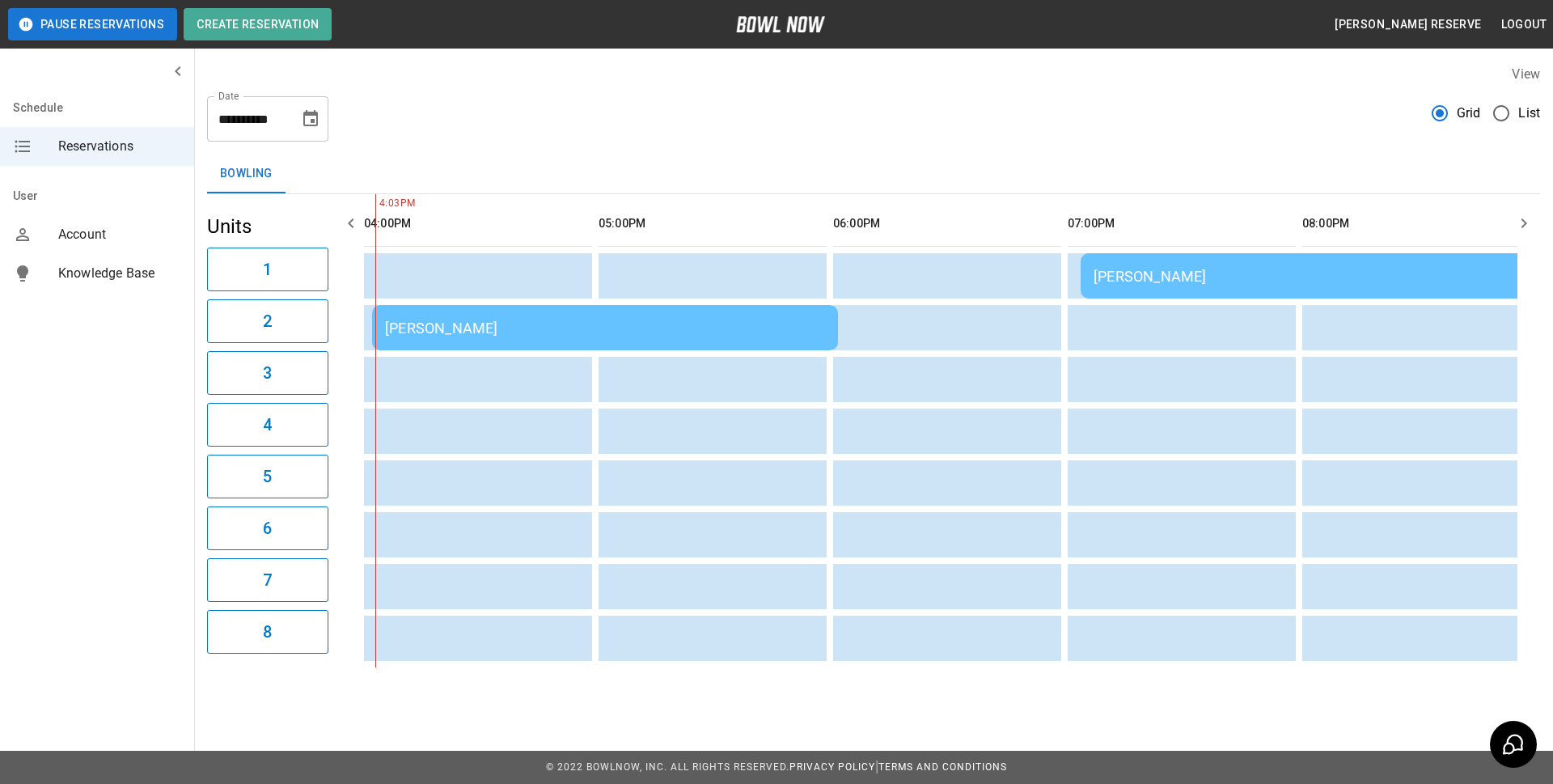
click at [600, 329] on div "[PERSON_NAME]" at bounding box center [605, 328] width 440 height 17
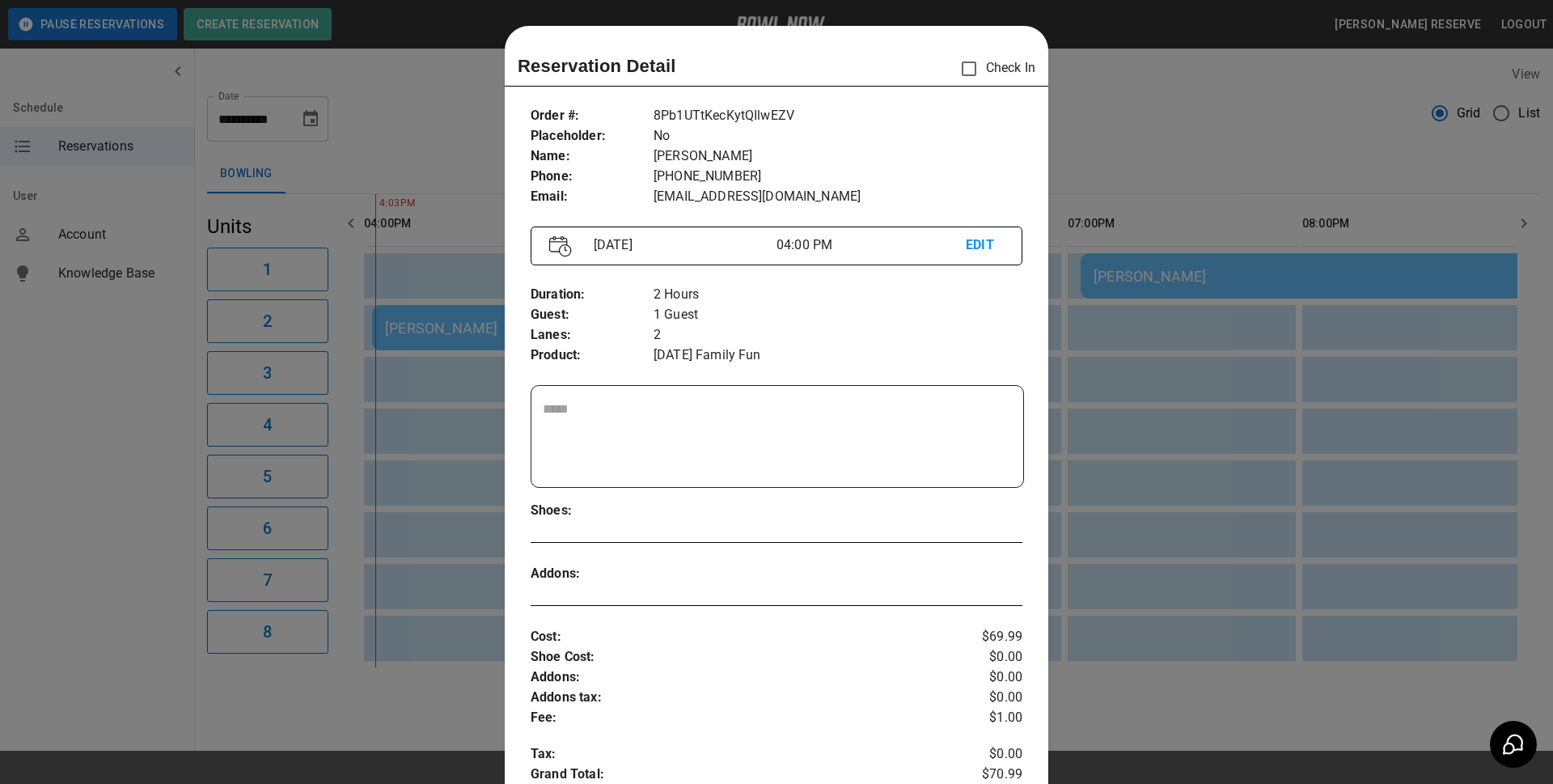
scroll to position [26, 0]
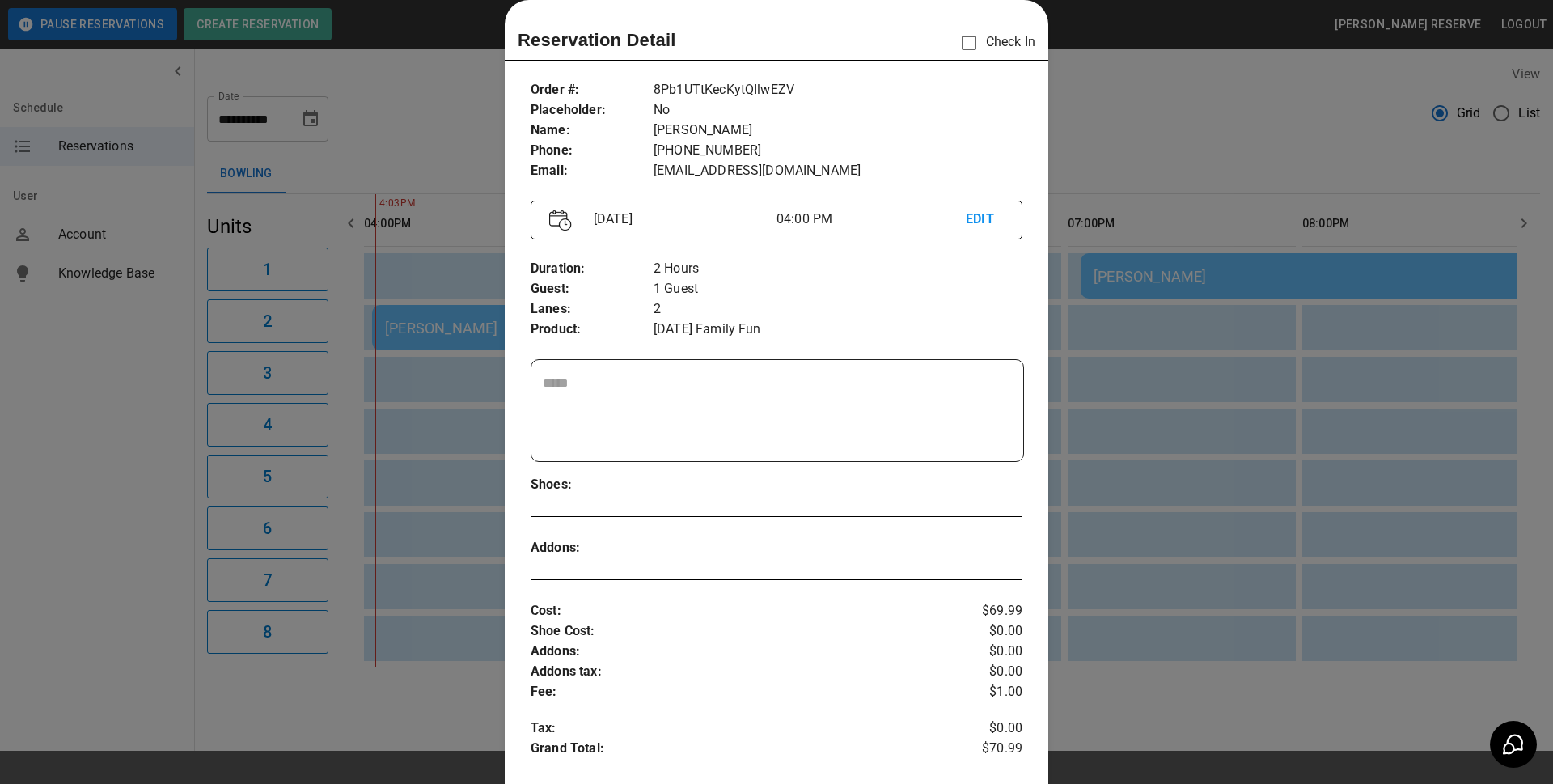
click at [1279, 274] on div at bounding box center [776, 392] width 1553 height 784
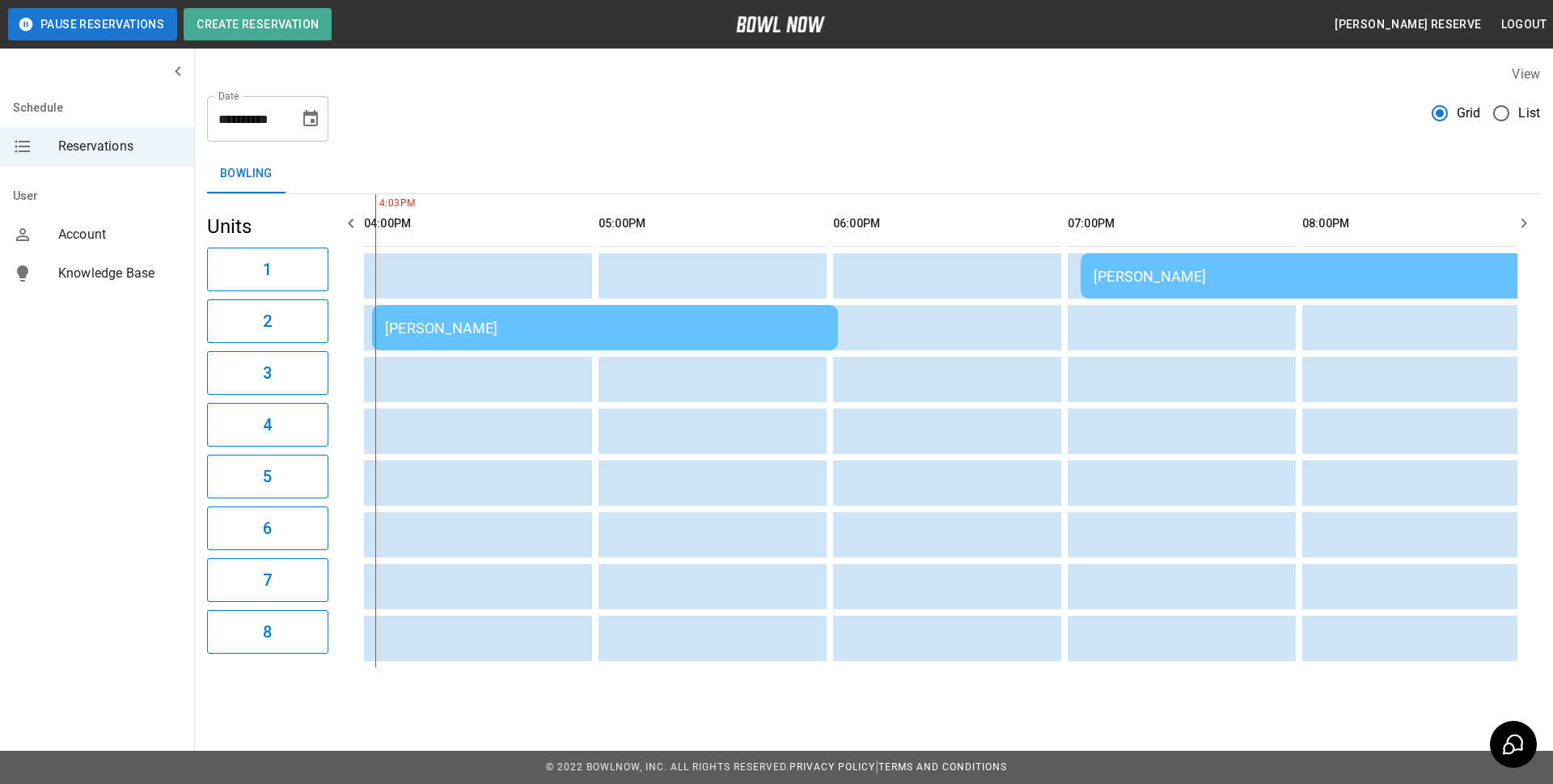
drag, startPoint x: 1230, startPoint y: 273, endPoint x: 1242, endPoint y: 276, distance: 12.4
click at [1242, 276] on div "[PERSON_NAME]" at bounding box center [1313, 276] width 440 height 17
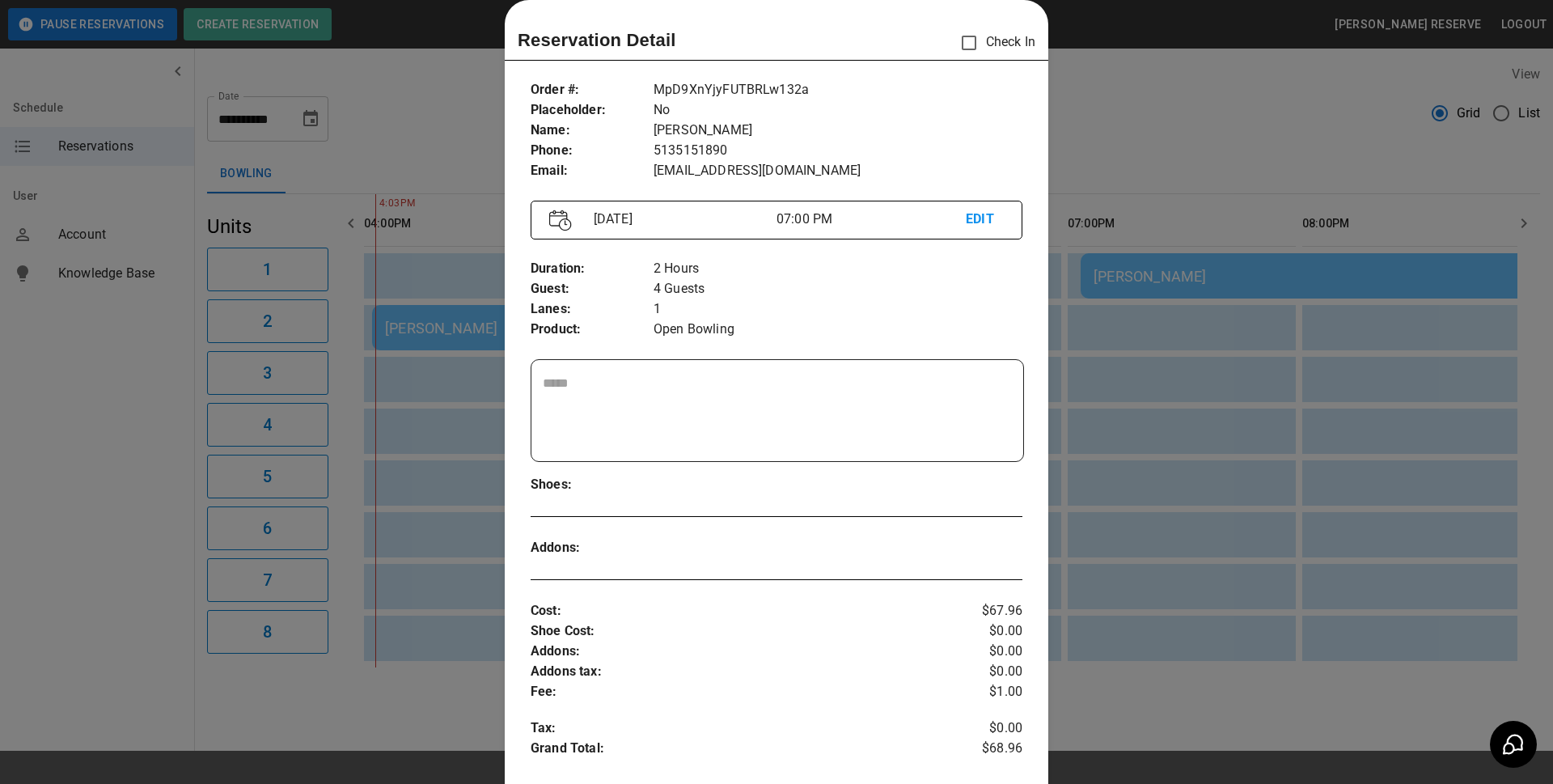
click at [448, 324] on div at bounding box center [776, 392] width 1553 height 784
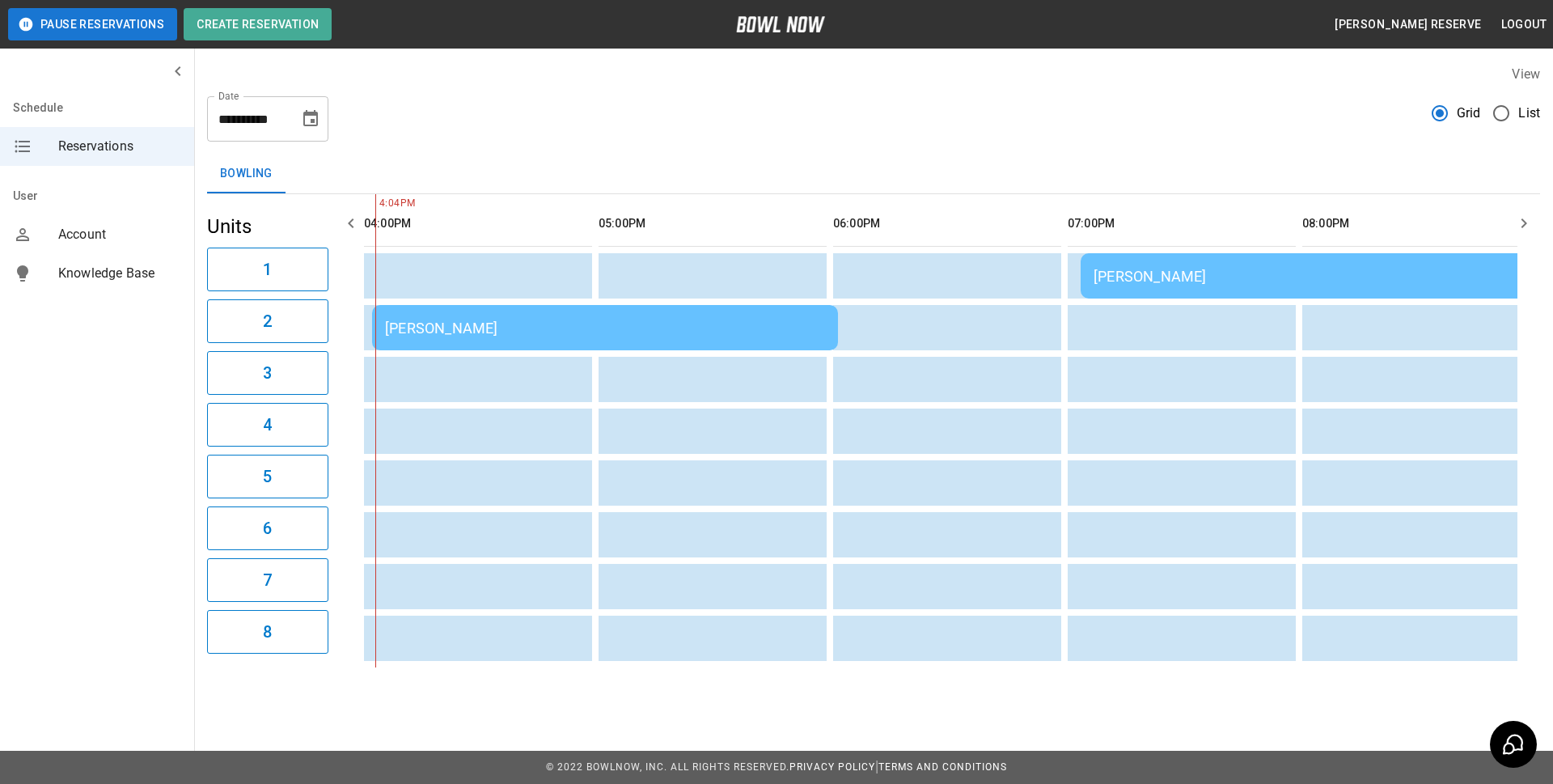
click at [448, 324] on div "[PERSON_NAME]" at bounding box center [605, 328] width 440 height 17
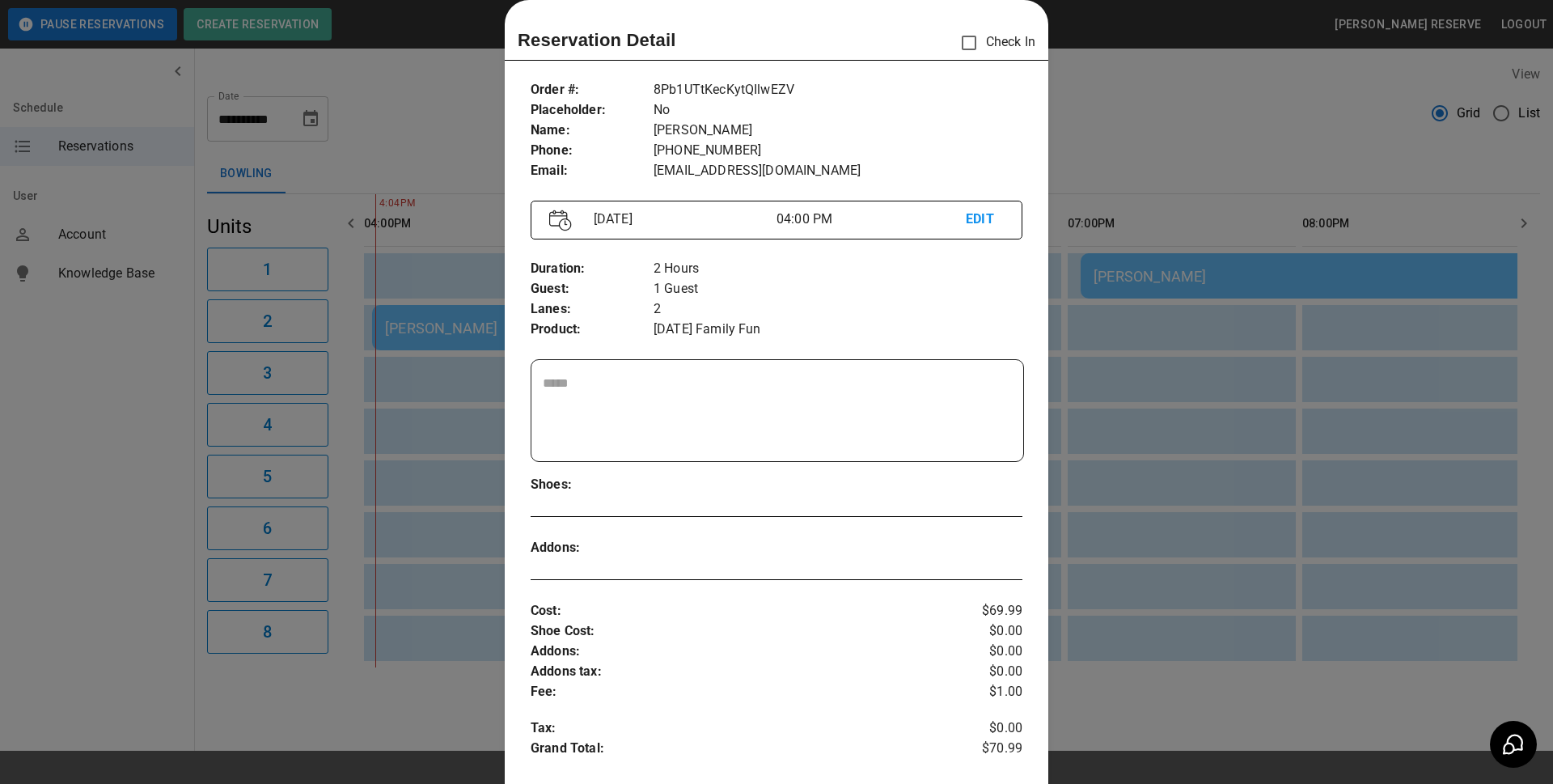
click at [1213, 273] on div at bounding box center [776, 392] width 1553 height 784
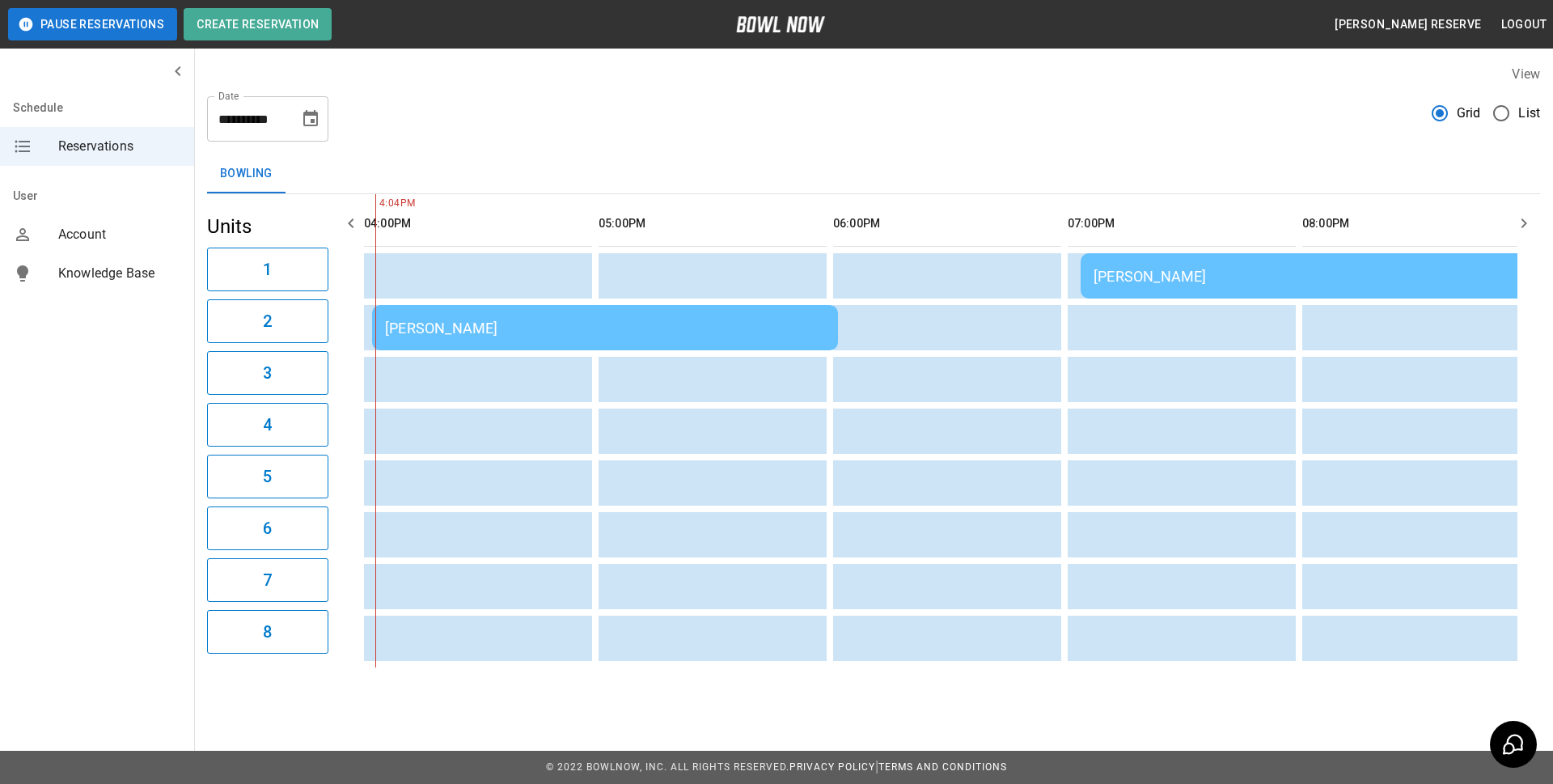
click at [1233, 279] on div "[PERSON_NAME]" at bounding box center [1313, 276] width 440 height 17
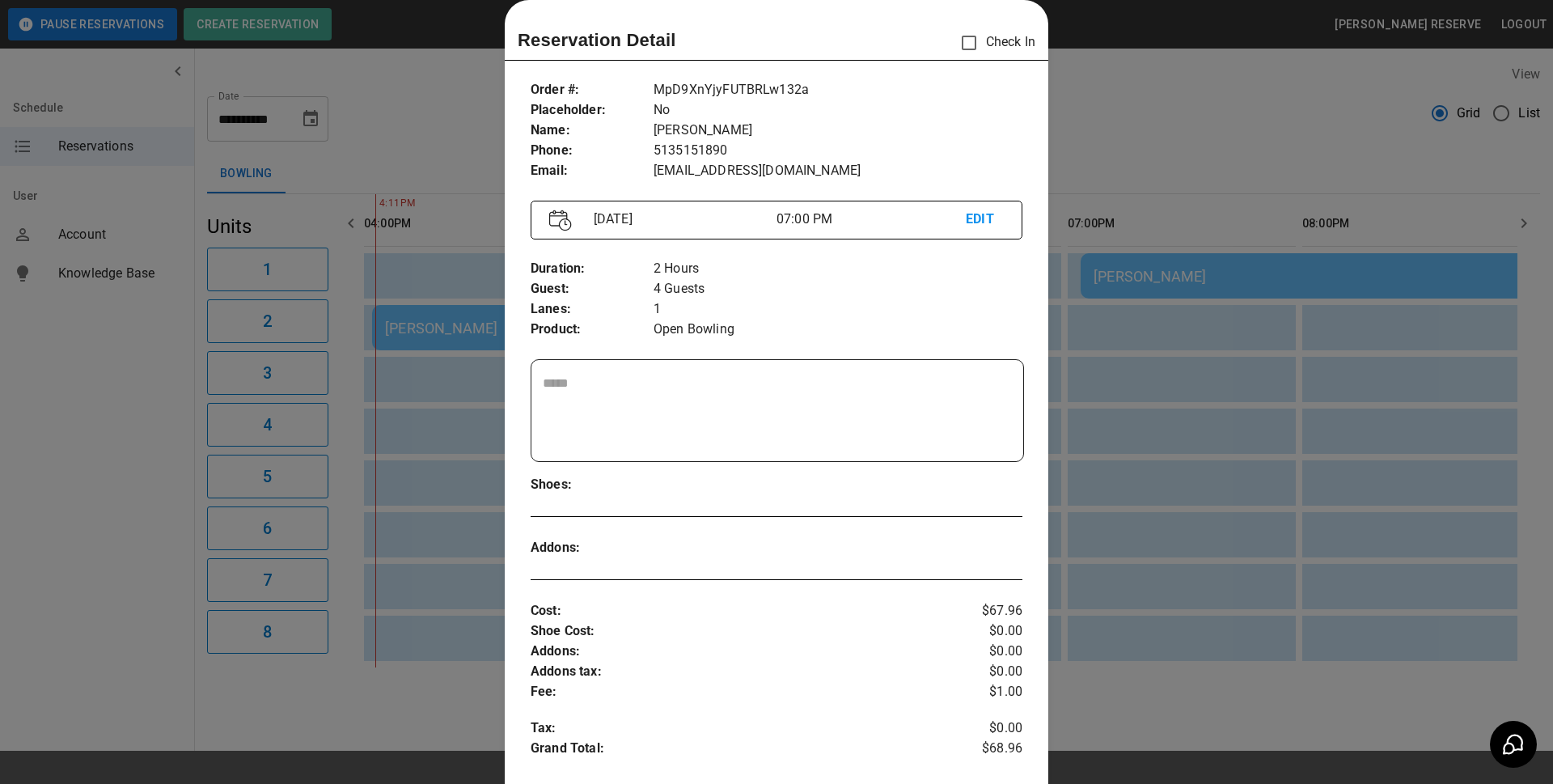
click at [1128, 155] on div at bounding box center [776, 392] width 1553 height 784
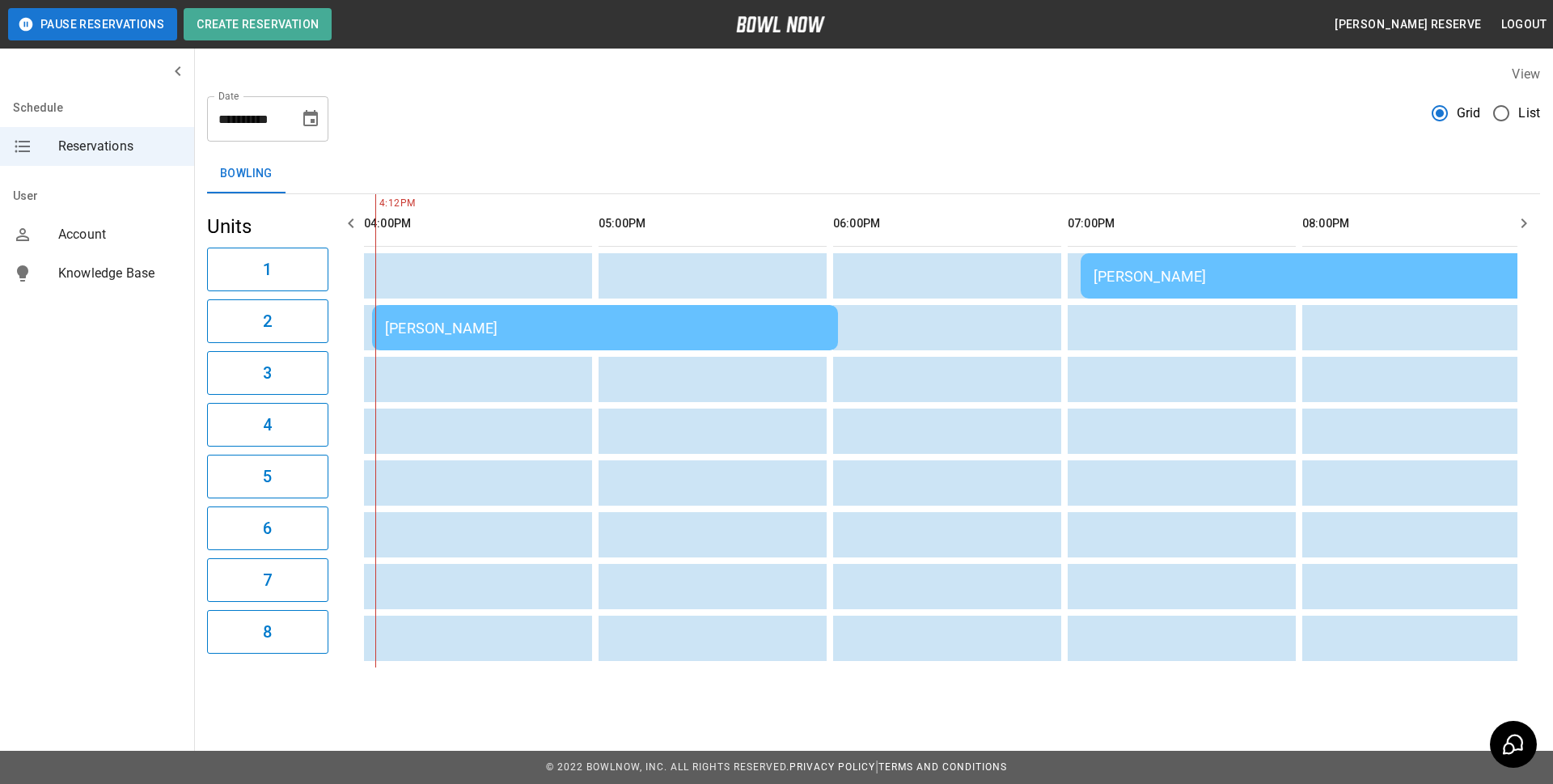
click at [1152, 270] on div "[PERSON_NAME]" at bounding box center [1313, 276] width 440 height 17
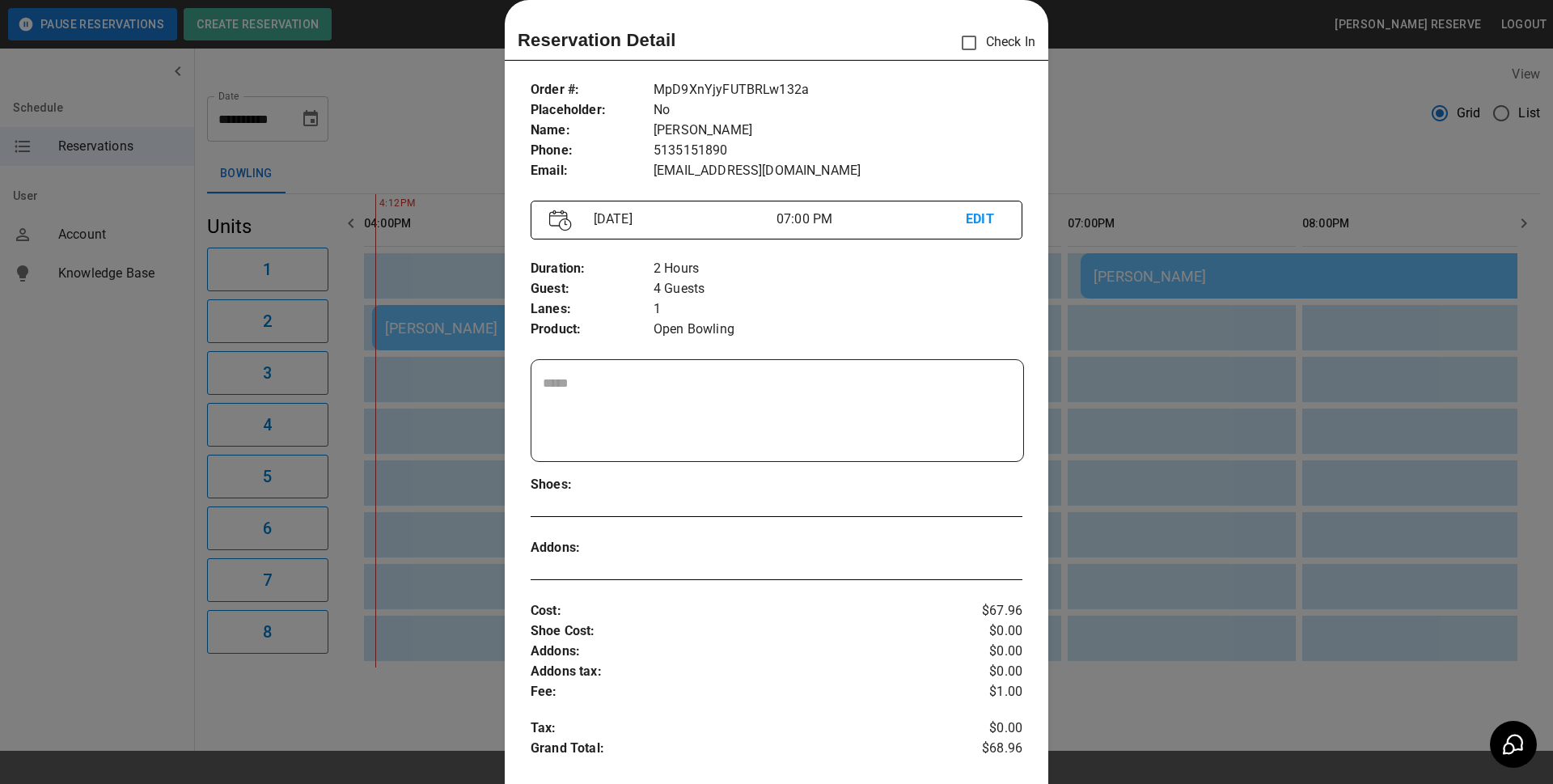
click at [1117, 141] on div at bounding box center [776, 392] width 1553 height 784
